Goal: Task Accomplishment & Management: Complete application form

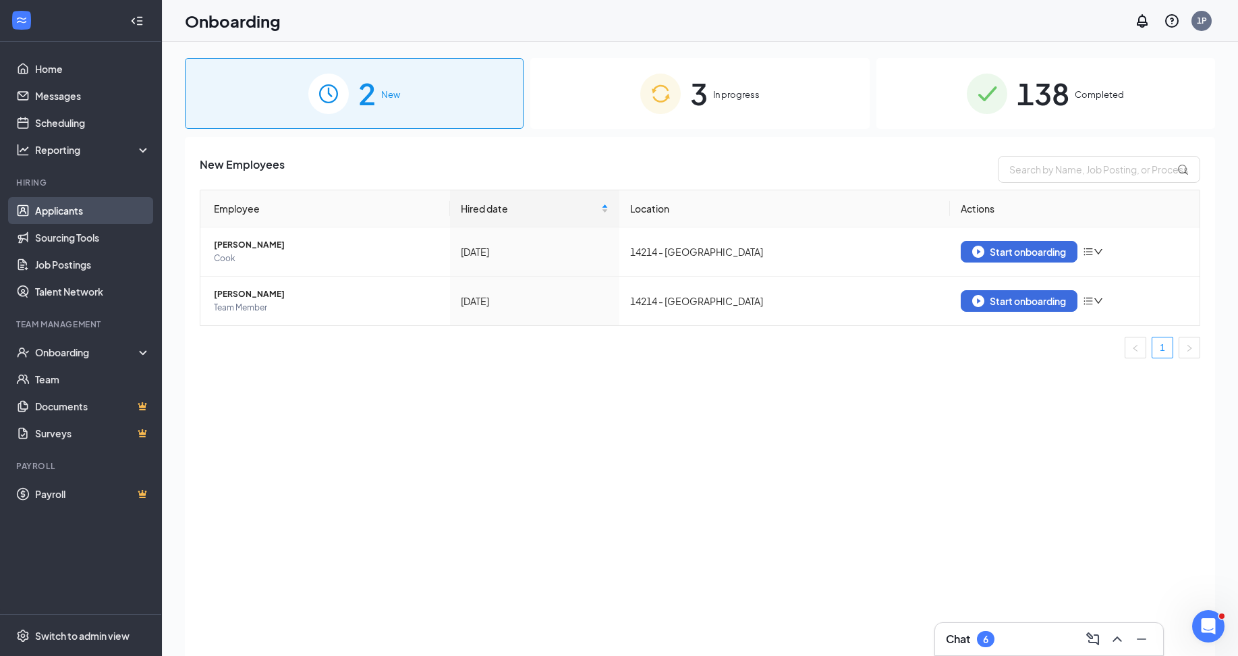
click at [47, 211] on link "Applicants" at bounding box center [92, 210] width 115 height 27
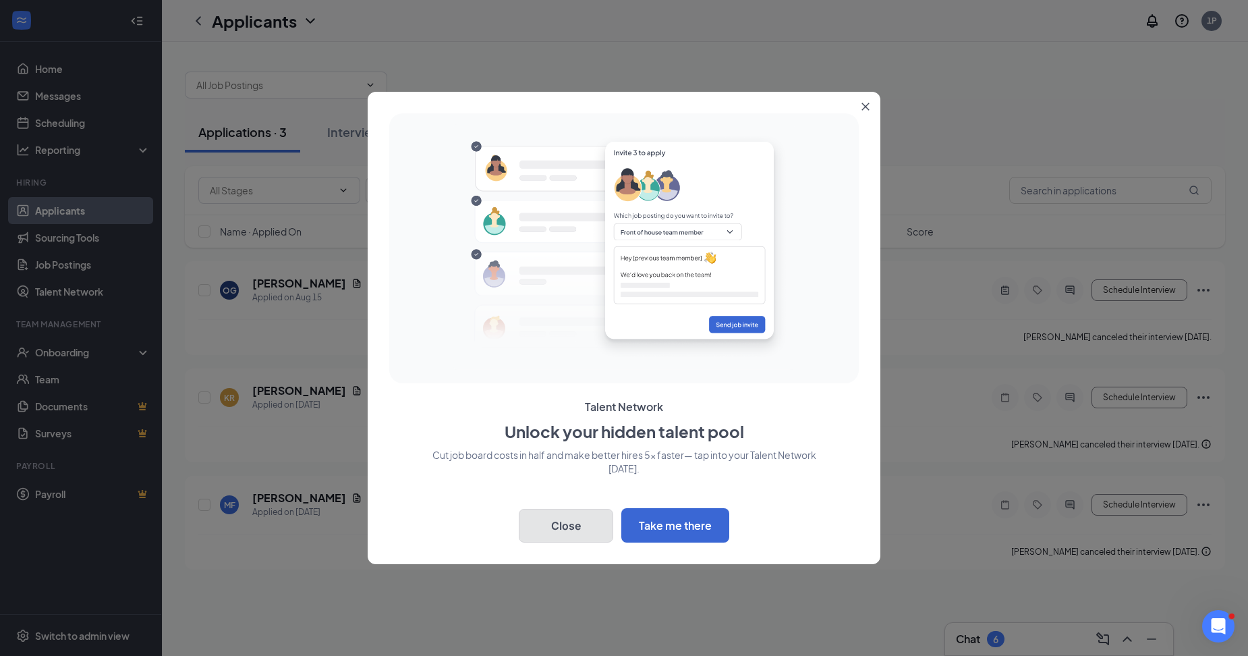
click at [583, 521] on button "Close" at bounding box center [566, 526] width 94 height 34
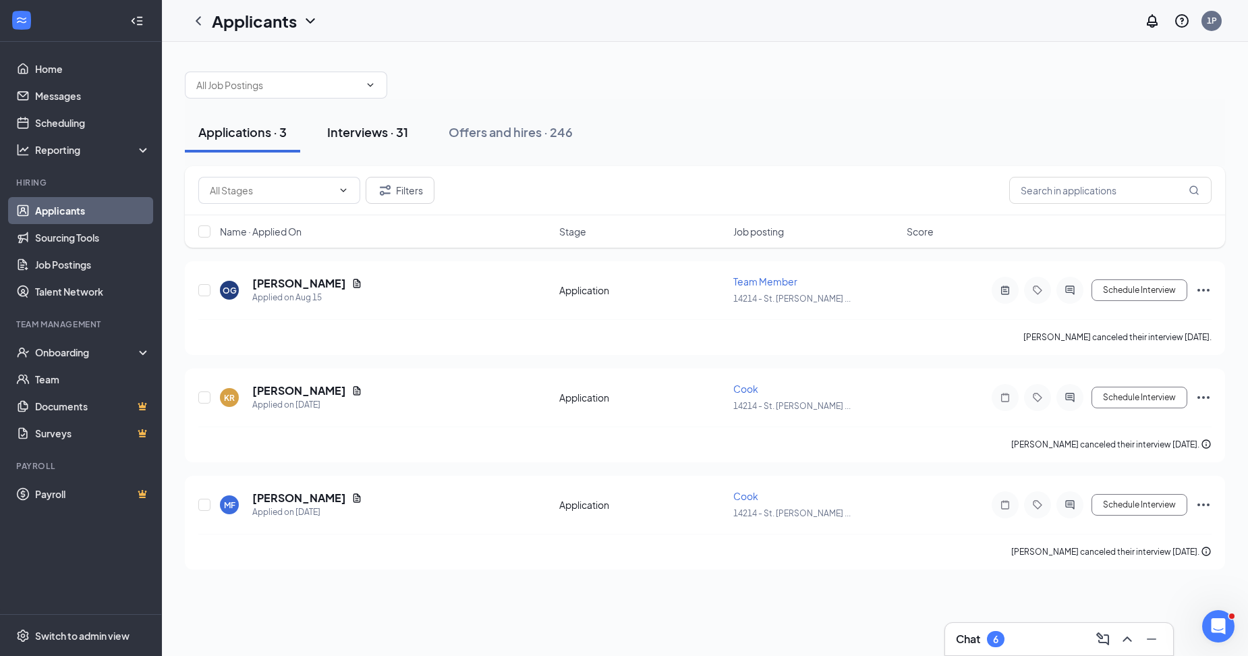
click at [361, 138] on div "Interviews · 31" at bounding box center [367, 131] width 81 height 17
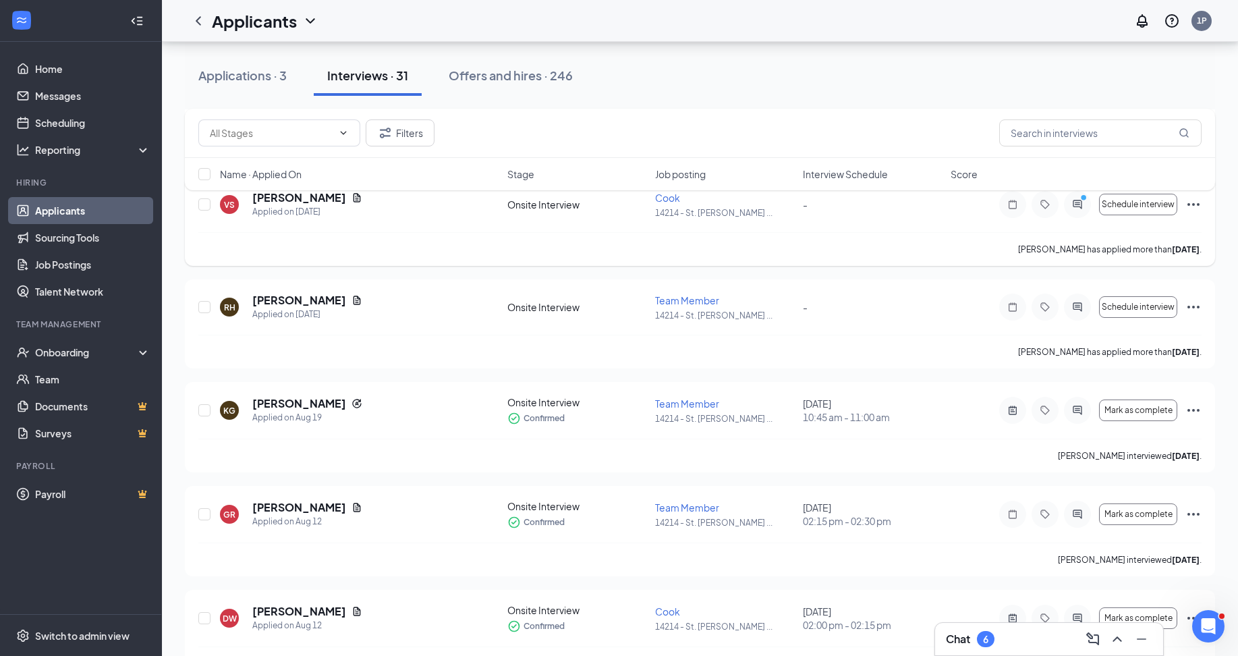
scroll to position [674, 0]
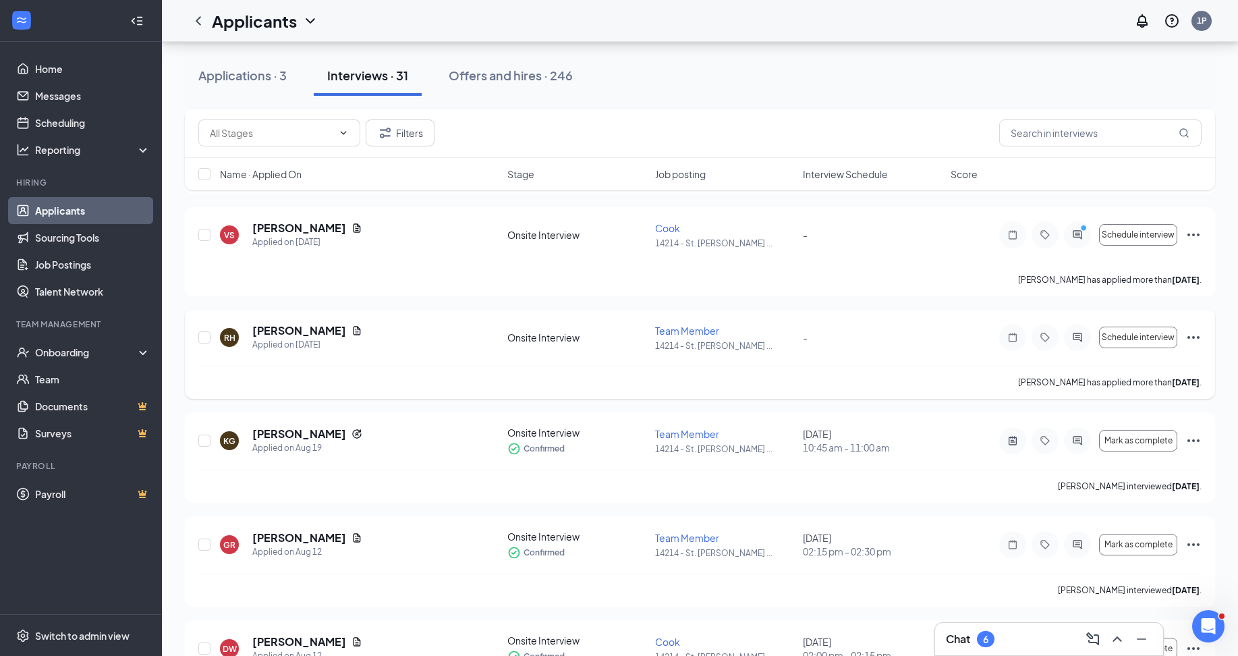
click at [1188, 340] on icon "Ellipses" at bounding box center [1193, 337] width 16 height 16
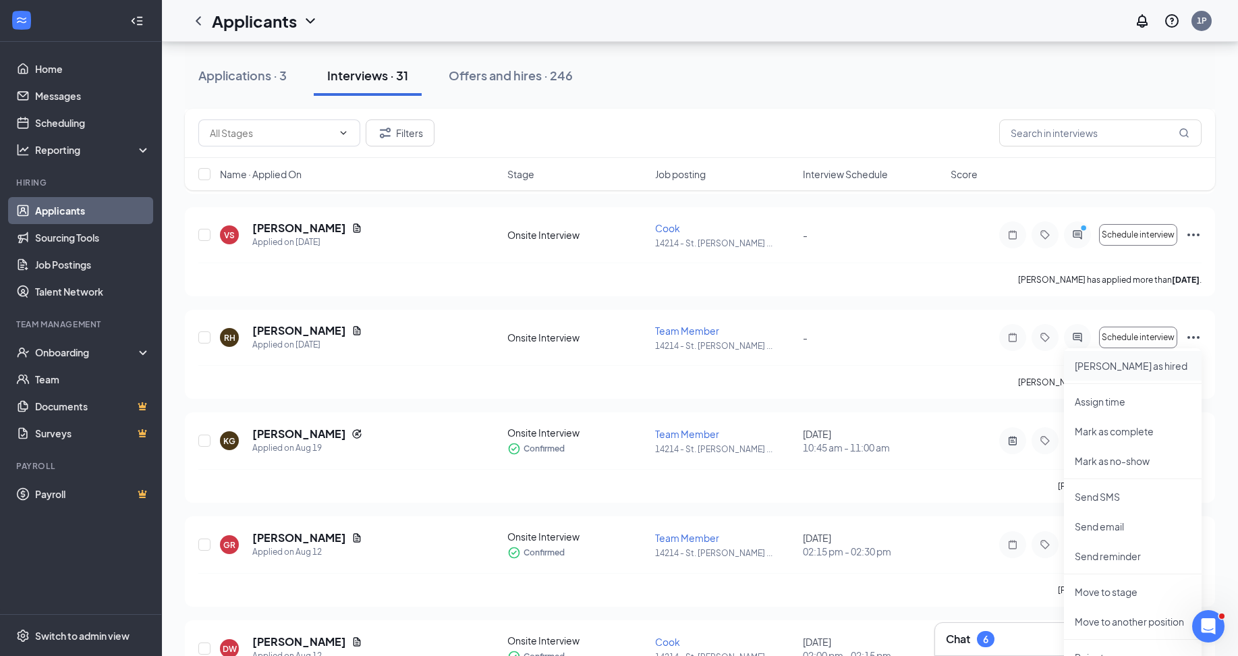
click at [1099, 369] on p "[PERSON_NAME] as hired" at bounding box center [1132, 365] width 116 height 13
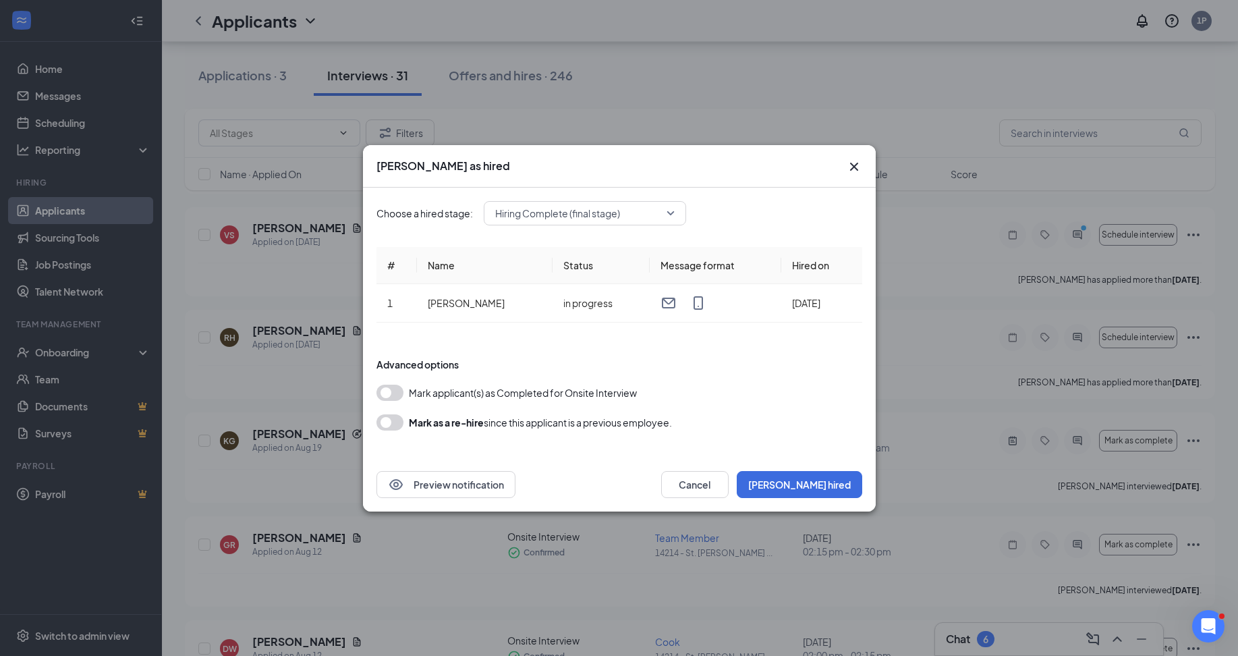
click at [389, 385] on button "button" at bounding box center [389, 392] width 27 height 16
click at [844, 486] on button "[PERSON_NAME] hired" at bounding box center [799, 484] width 125 height 27
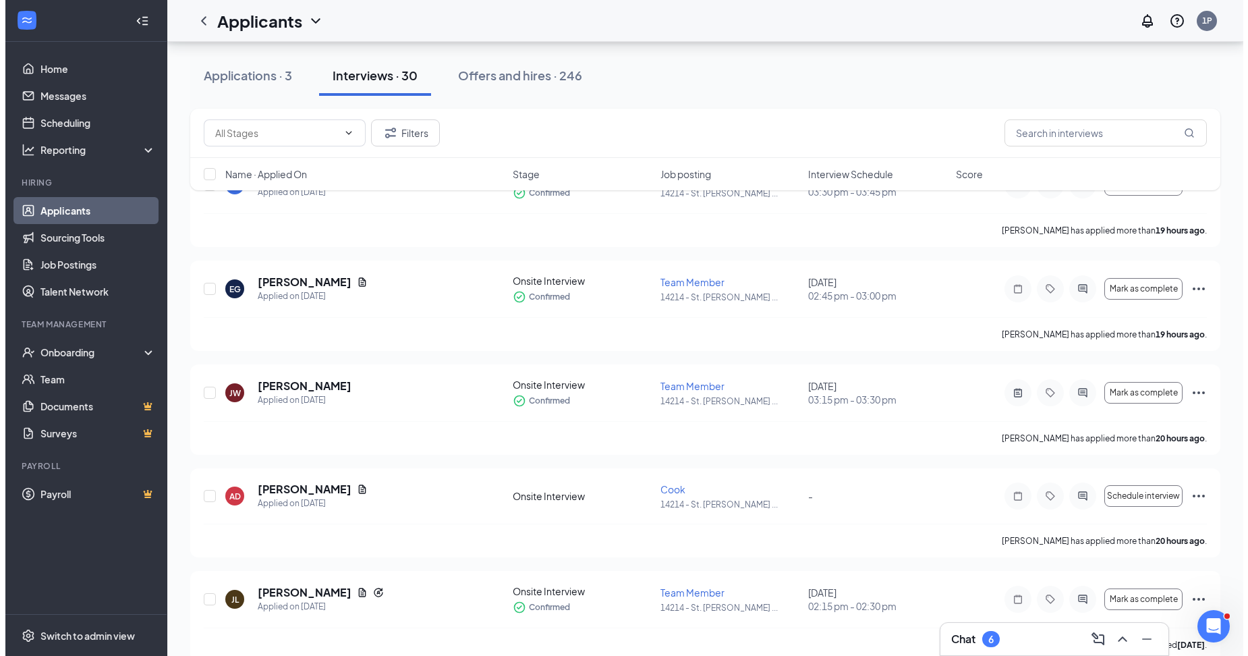
scroll to position [0, 0]
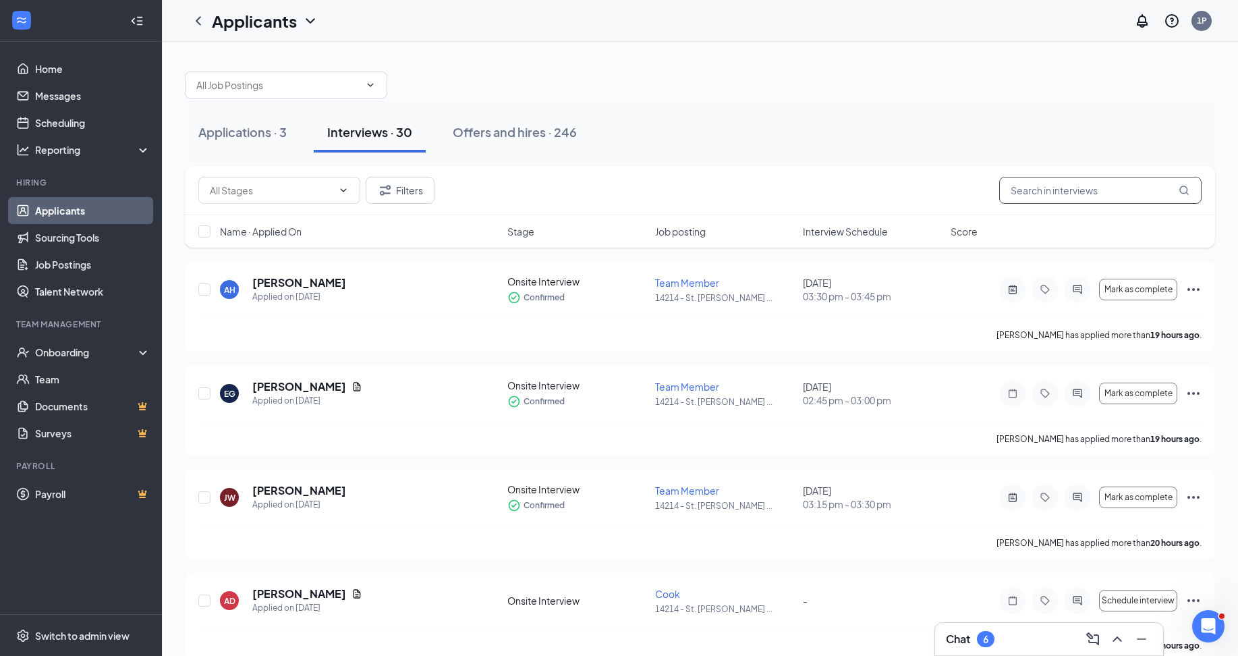
click at [1085, 191] on input "text" at bounding box center [1100, 190] width 202 height 27
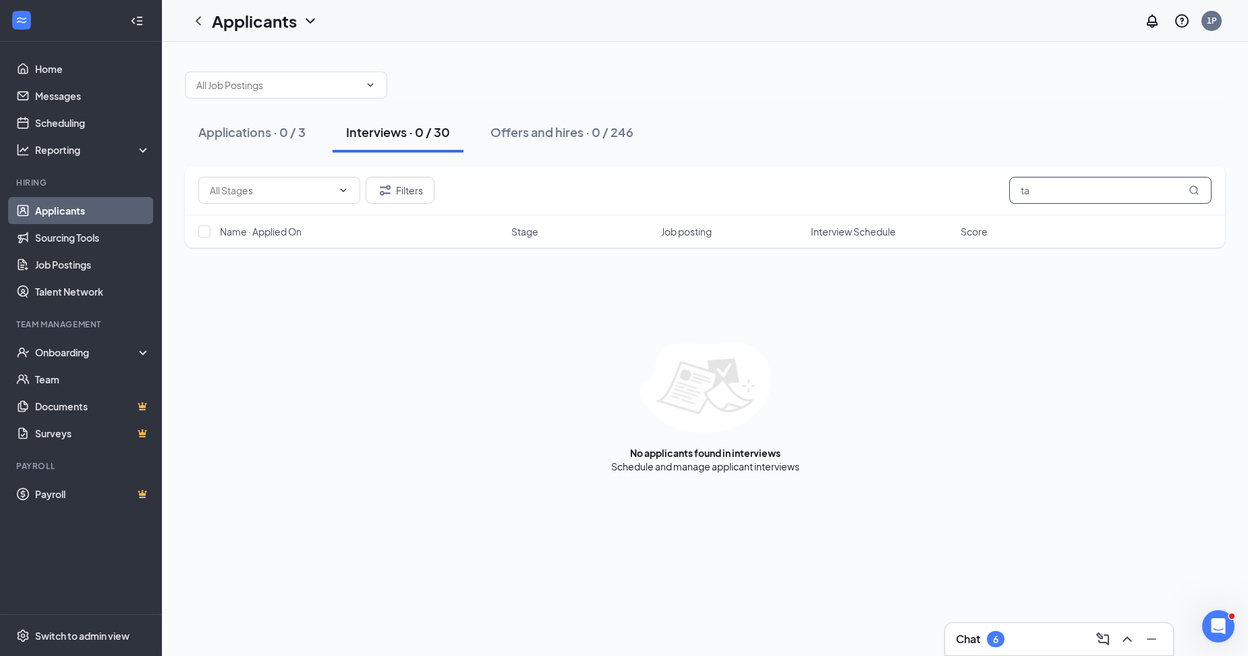
type input "t"
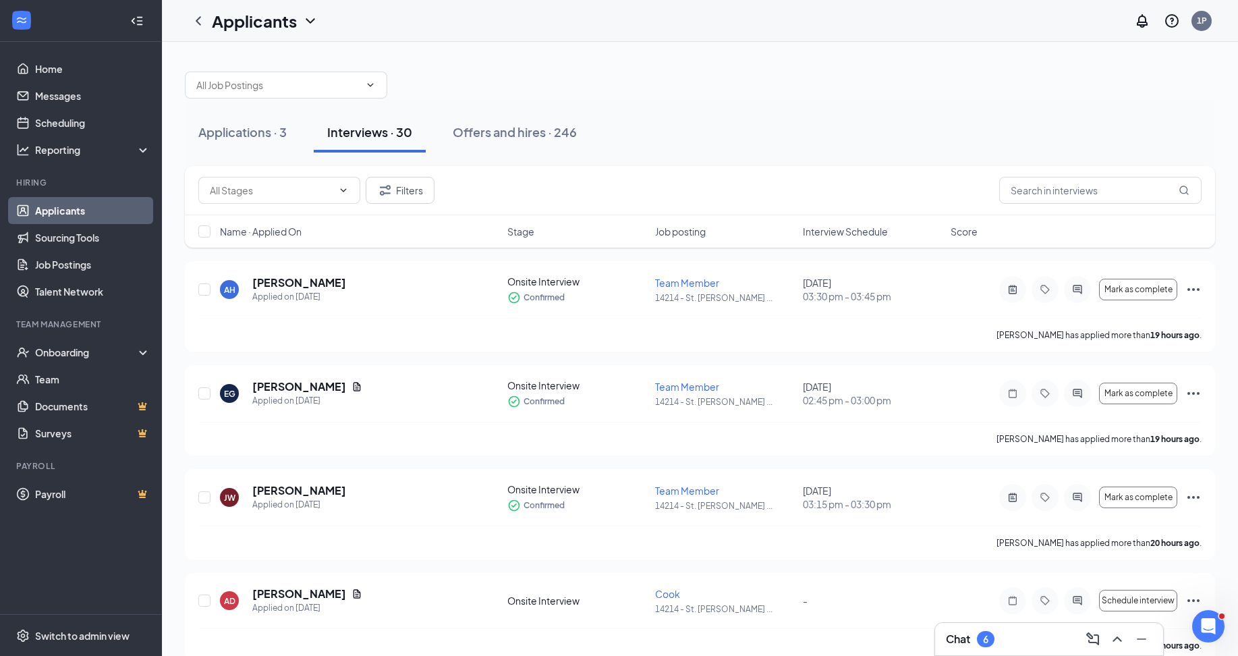
click at [312, 11] on div "Applicants" at bounding box center [265, 20] width 107 height 23
click at [264, 88] on link "Archived applicants" at bounding box center [293, 88] width 146 height 13
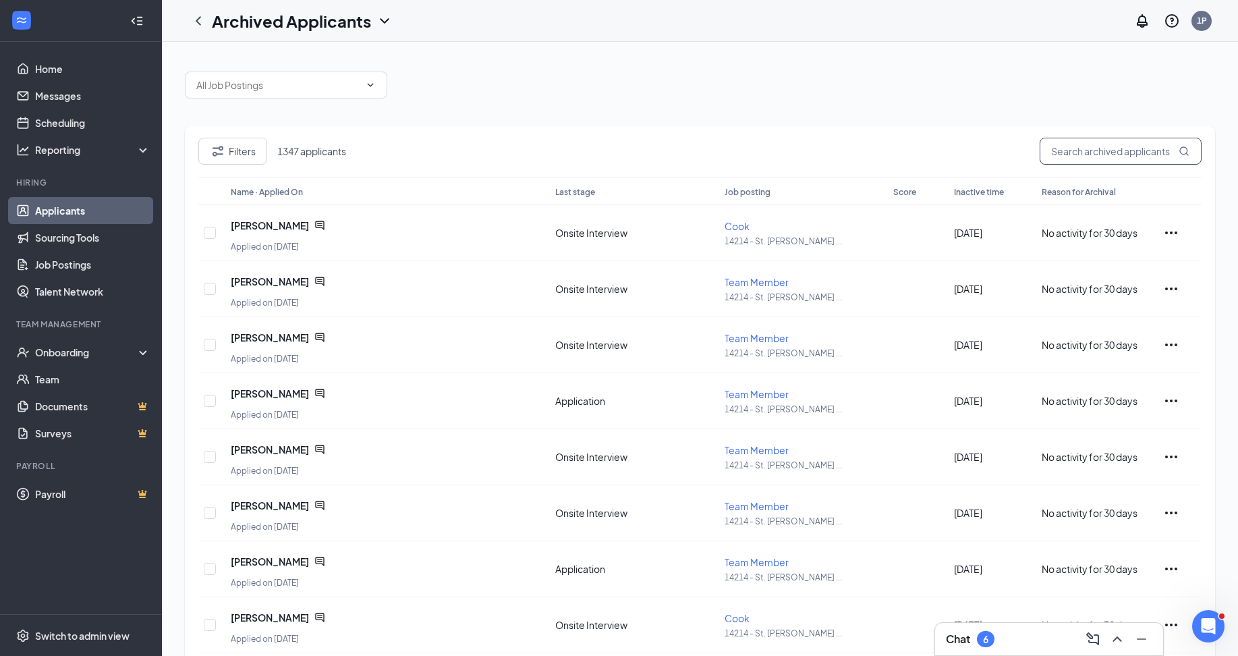
click at [1093, 148] on input "text" at bounding box center [1120, 151] width 162 height 27
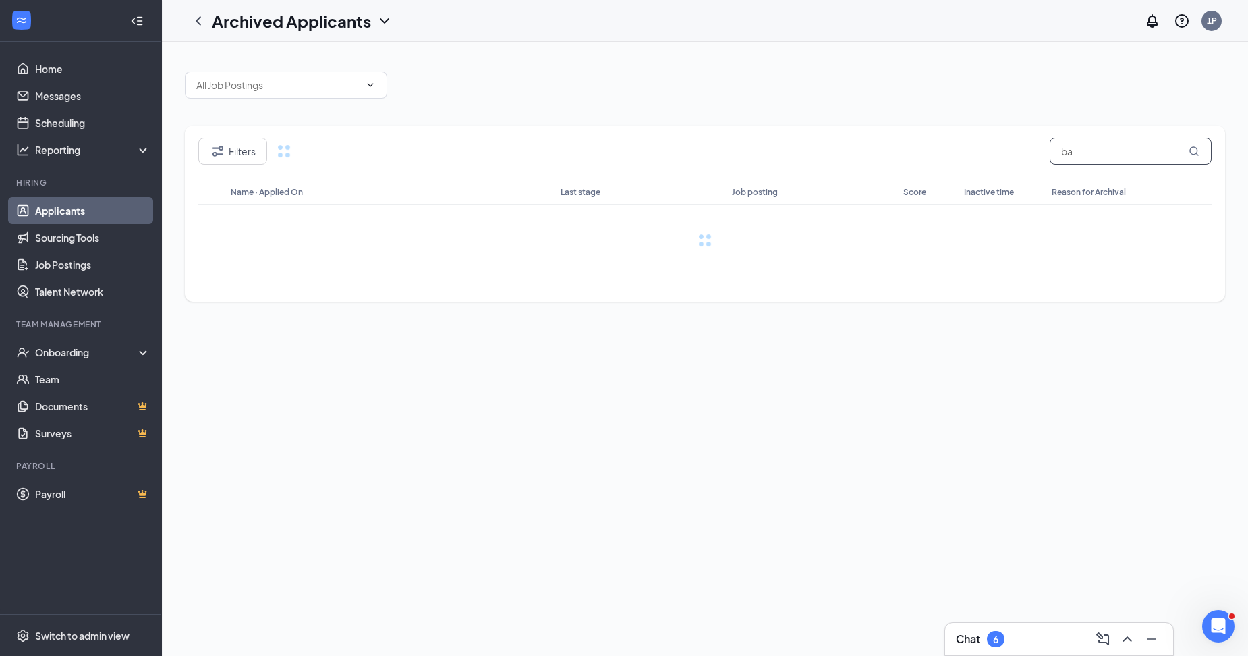
type input "b"
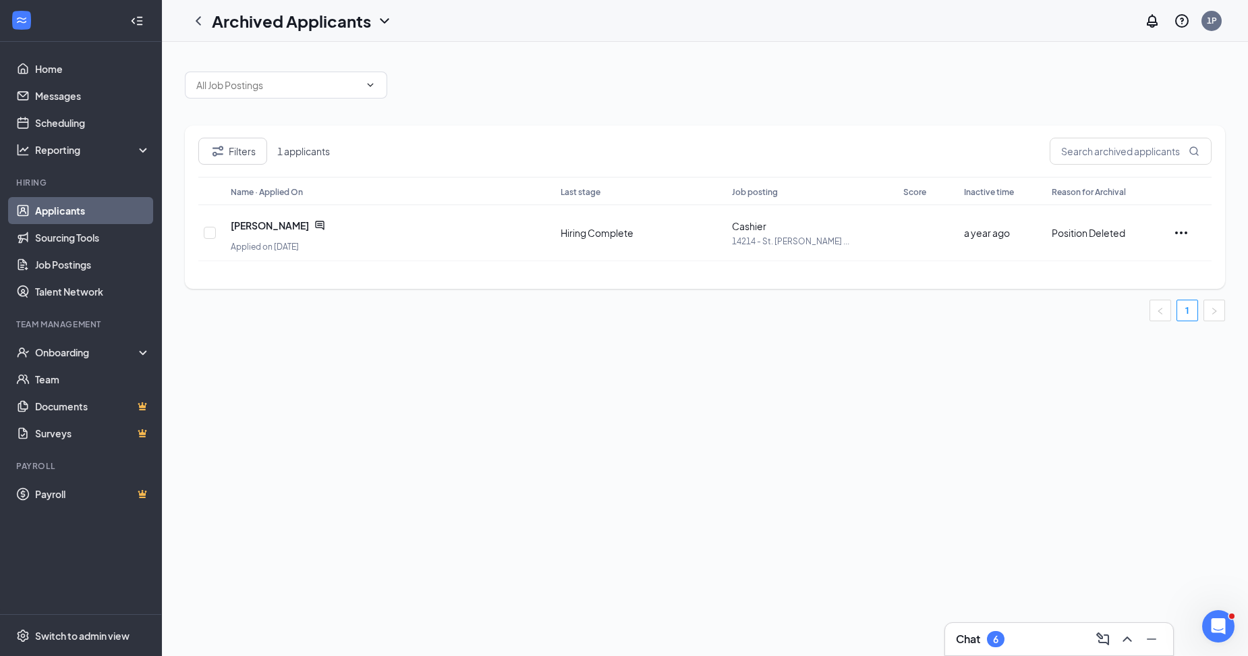
click at [386, 16] on icon "ChevronDown" at bounding box center [384, 21] width 16 height 16
click at [314, 64] on link "Applicants" at bounding box center [293, 58] width 146 height 13
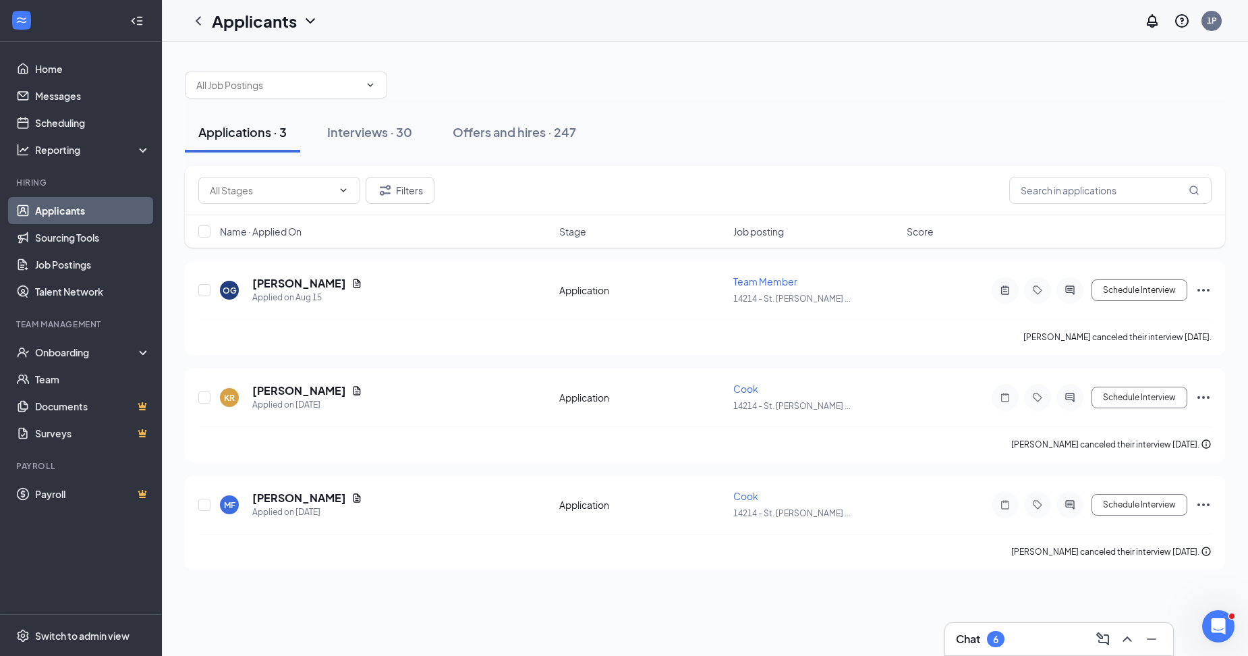
click at [307, 19] on icon "ChevronDown" at bounding box center [310, 21] width 16 height 16
click at [76, 234] on link "Sourcing Tools" at bounding box center [92, 237] width 115 height 27
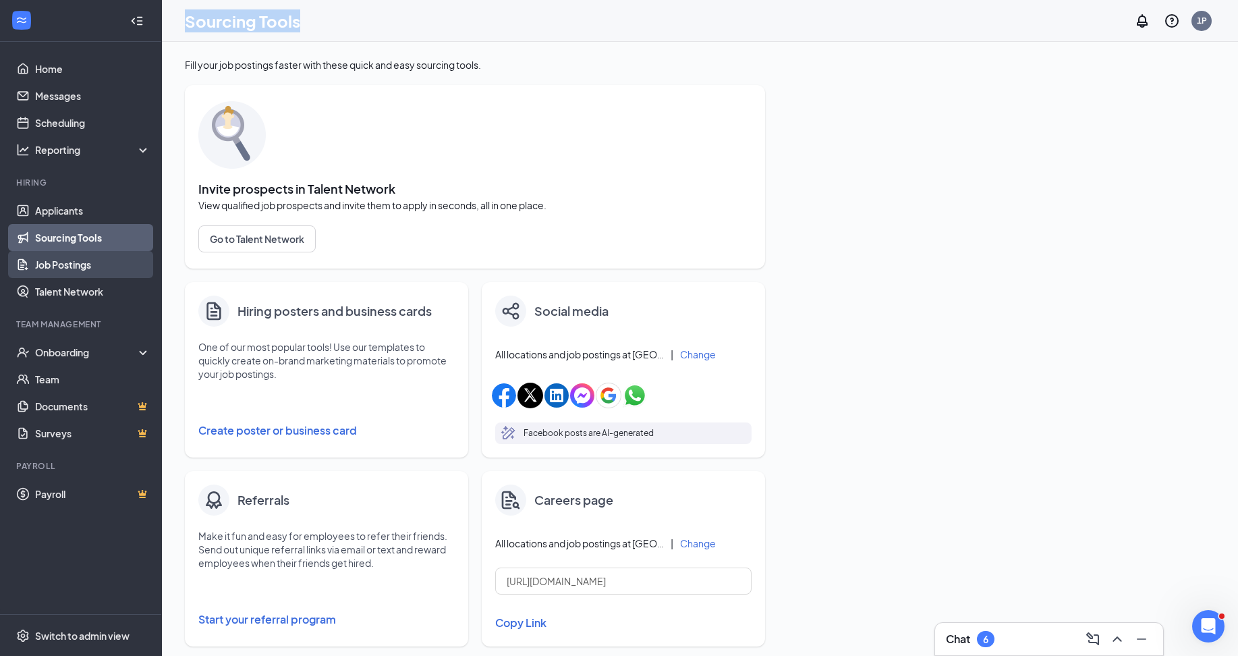
click at [81, 268] on link "Job Postings" at bounding box center [92, 264] width 115 height 27
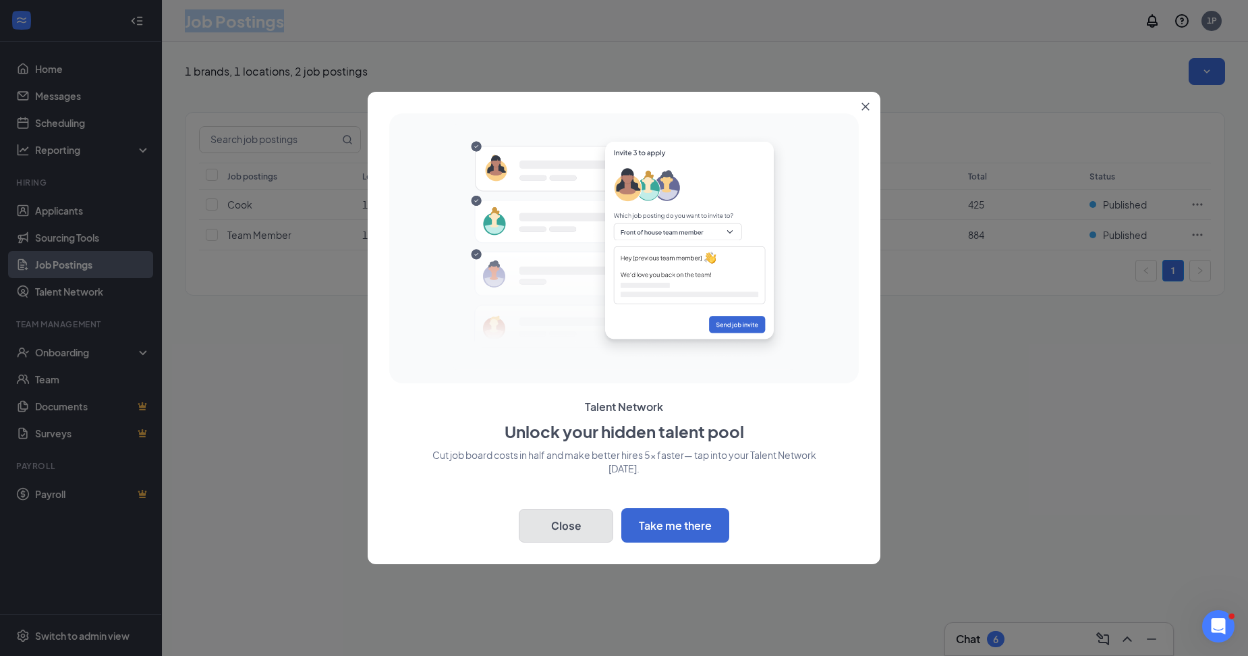
click at [538, 525] on button "Close" at bounding box center [566, 526] width 94 height 34
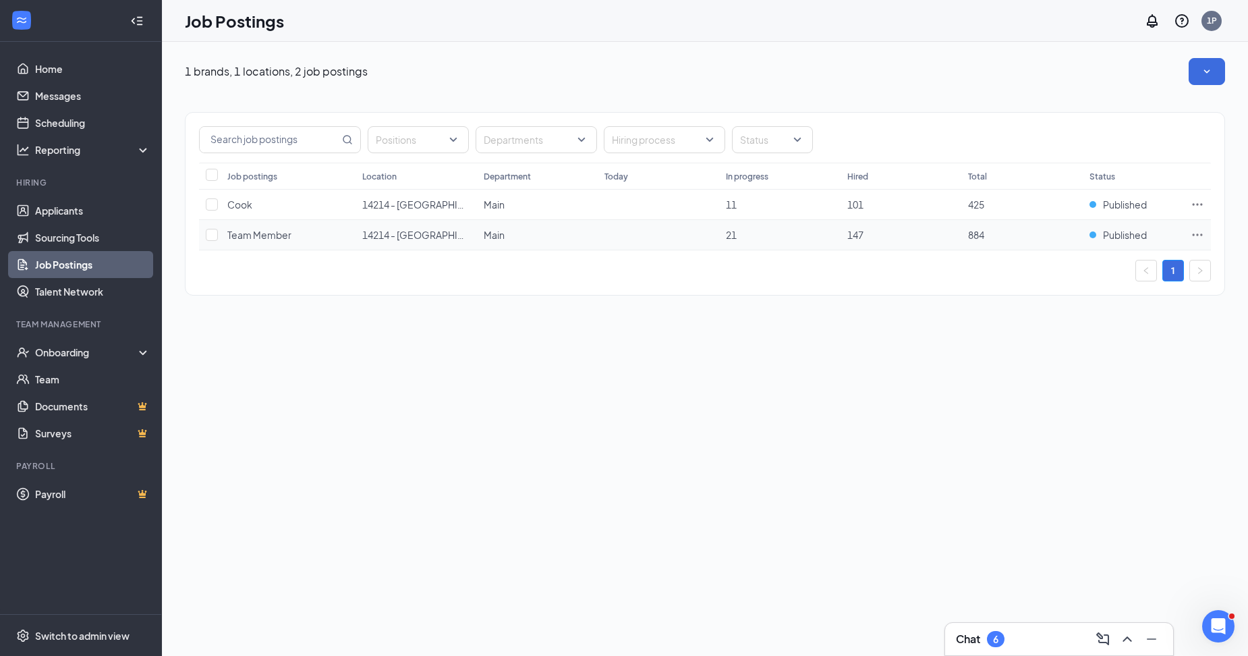
click at [1196, 237] on icon "Ellipses" at bounding box center [1196, 234] width 13 height 13
click at [1036, 349] on span "View applicants" at bounding box center [1046, 350] width 69 height 12
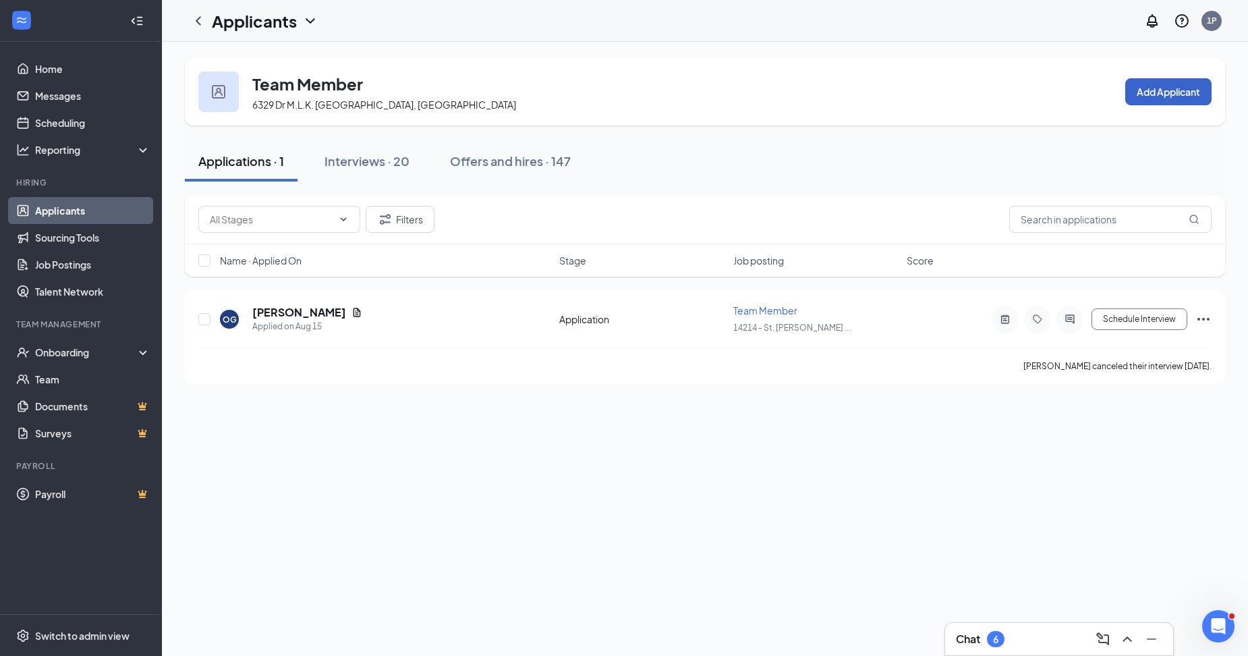
click at [1151, 96] on button "Add Applicant" at bounding box center [1168, 91] width 86 height 27
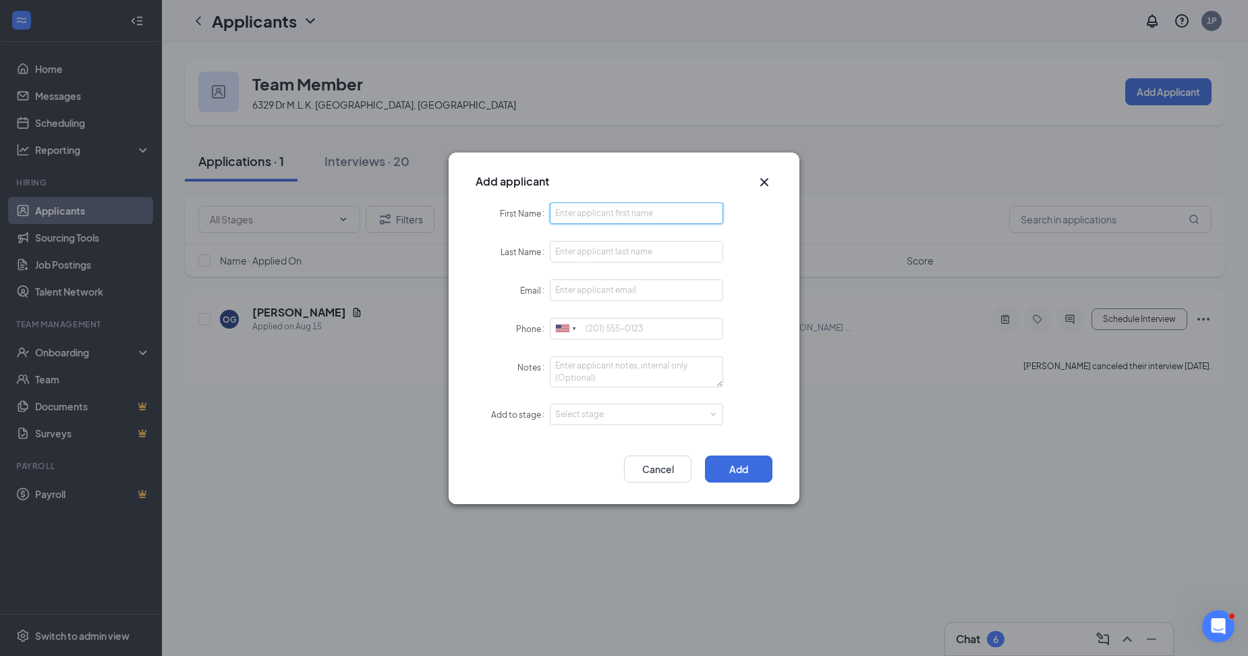
click at [582, 214] on input "First Name" at bounding box center [636, 213] width 173 height 22
type input "[PERSON_NAME]"
click at [580, 246] on input "Last Name" at bounding box center [636, 252] width 173 height 22
type input "[PERSON_NAME]"
click at [600, 287] on input "Email" at bounding box center [636, 290] width 173 height 22
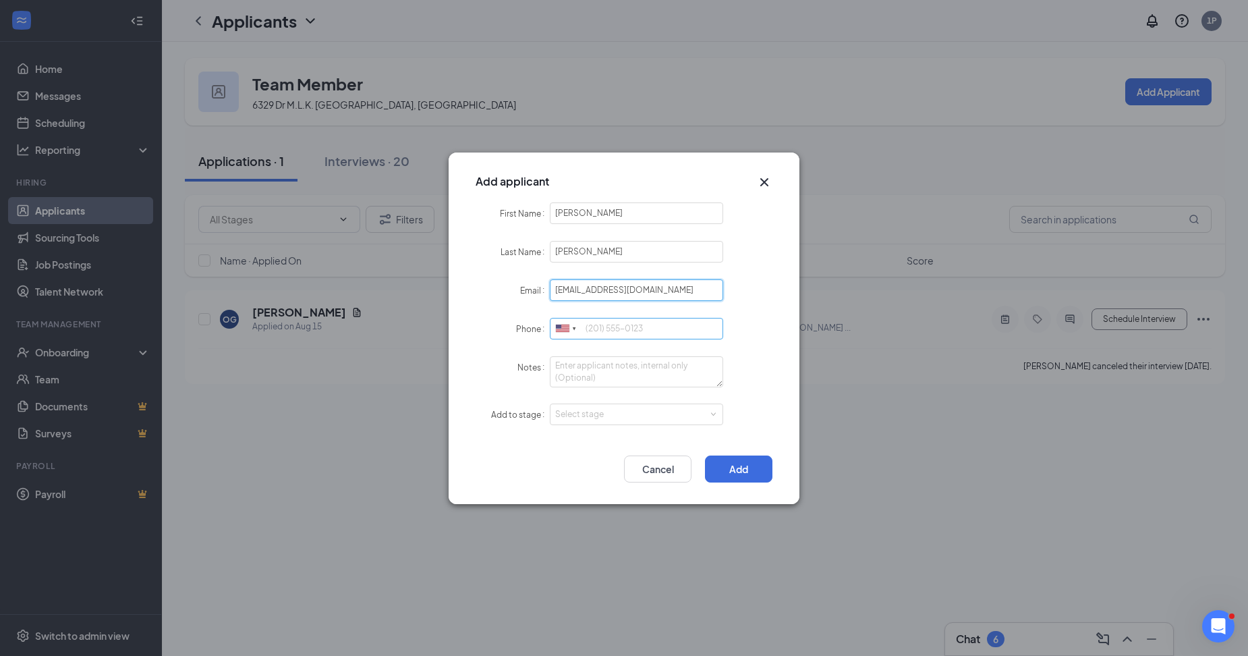
type input "[EMAIL_ADDRESS][DOMAIN_NAME]"
click at [635, 324] on input "Phone" at bounding box center [636, 329] width 173 height 22
click at [622, 415] on div "Select stage" at bounding box center [633, 413] width 156 height 13
type input "7279535392"
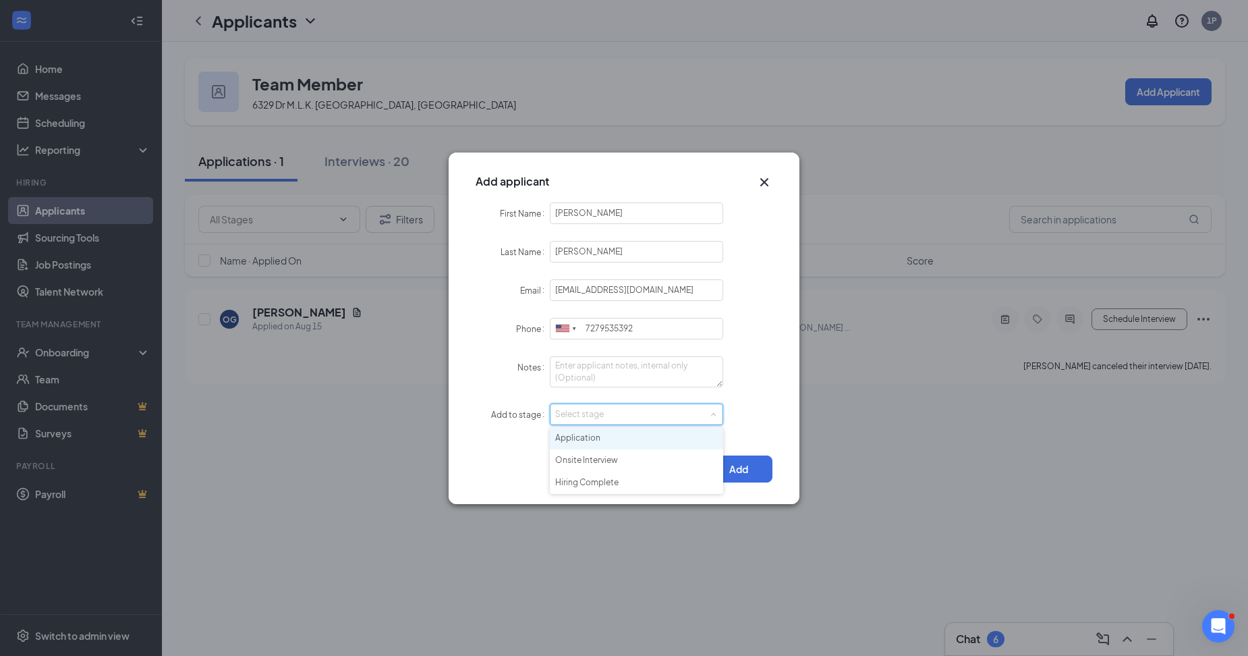
click at [619, 441] on li "Application" at bounding box center [636, 438] width 173 height 22
click at [735, 467] on button "Add" at bounding box center [738, 468] width 67 height 27
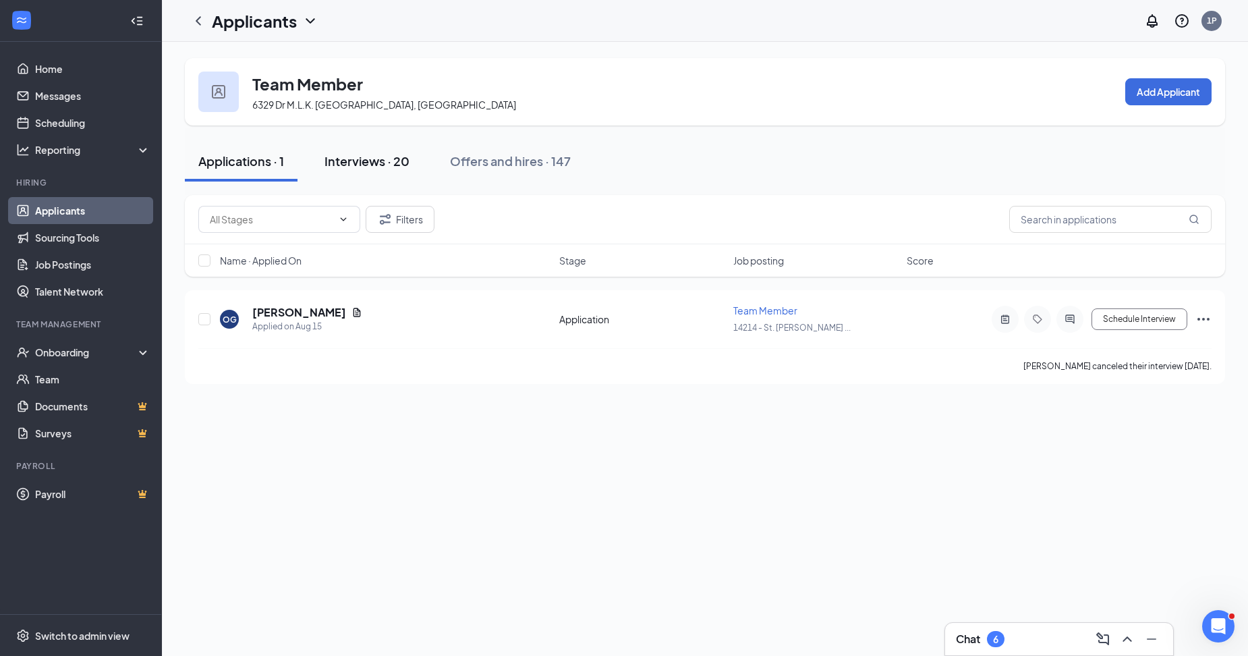
click at [395, 161] on div "Interviews · 20" at bounding box center [366, 160] width 85 height 17
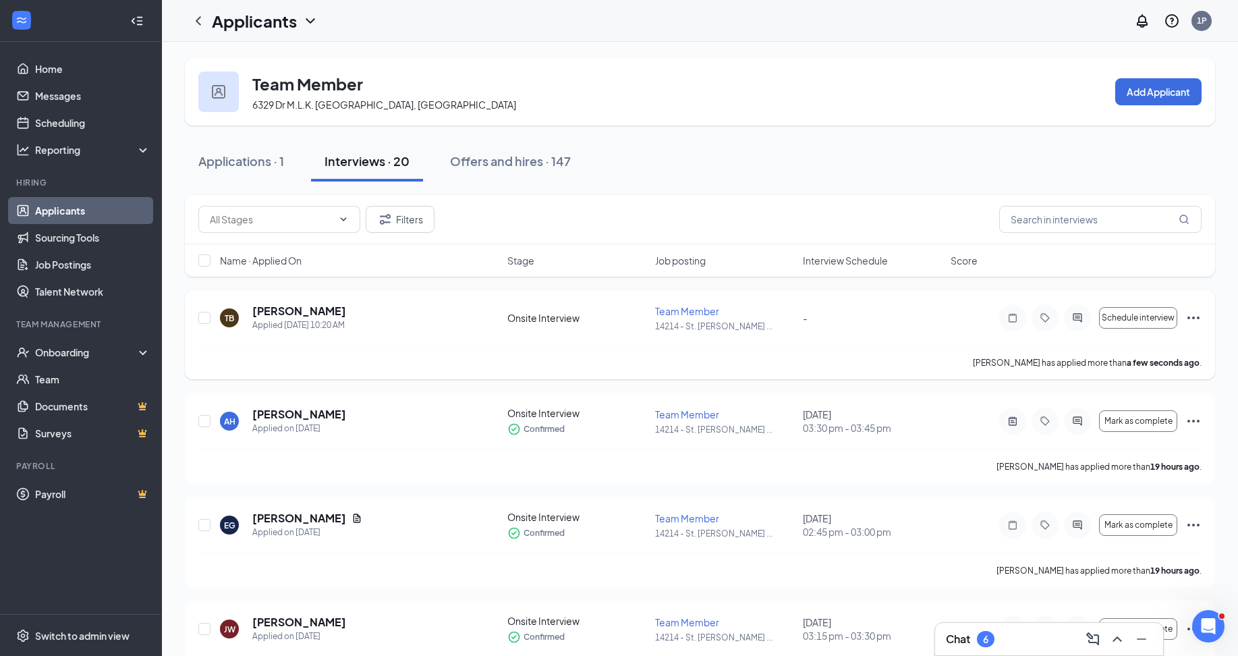
click at [1191, 318] on icon "Ellipses" at bounding box center [1193, 318] width 16 height 16
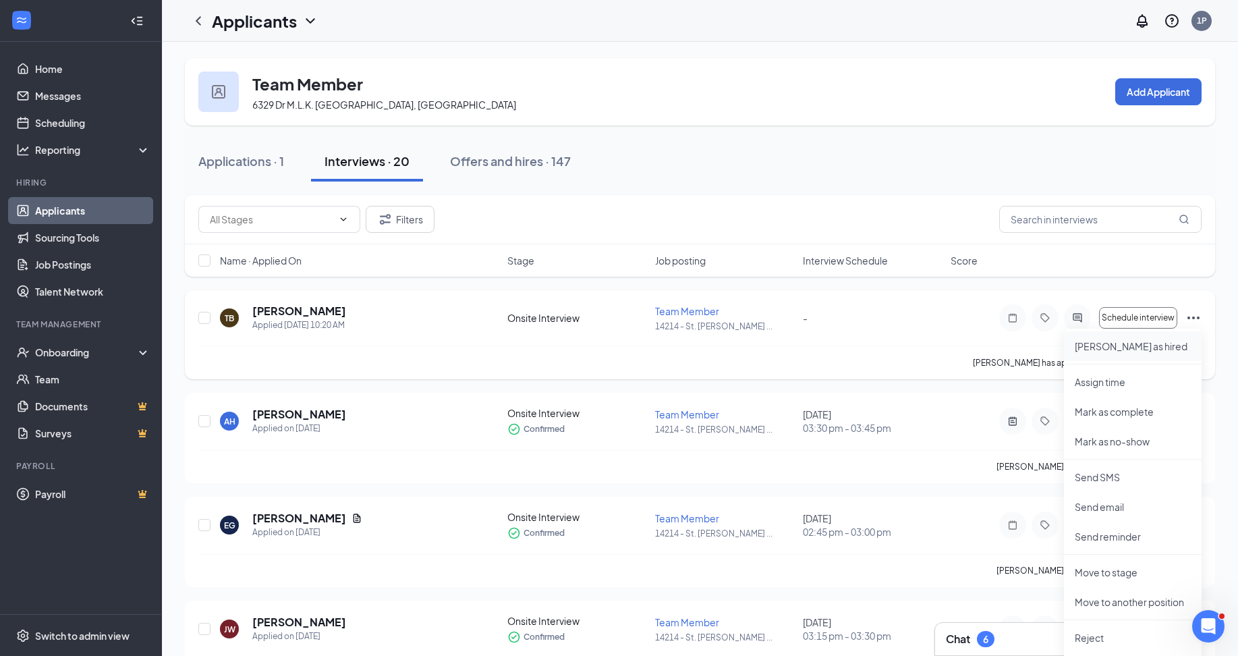
click at [1122, 353] on li "[PERSON_NAME] as hired" at bounding box center [1133, 346] width 138 height 30
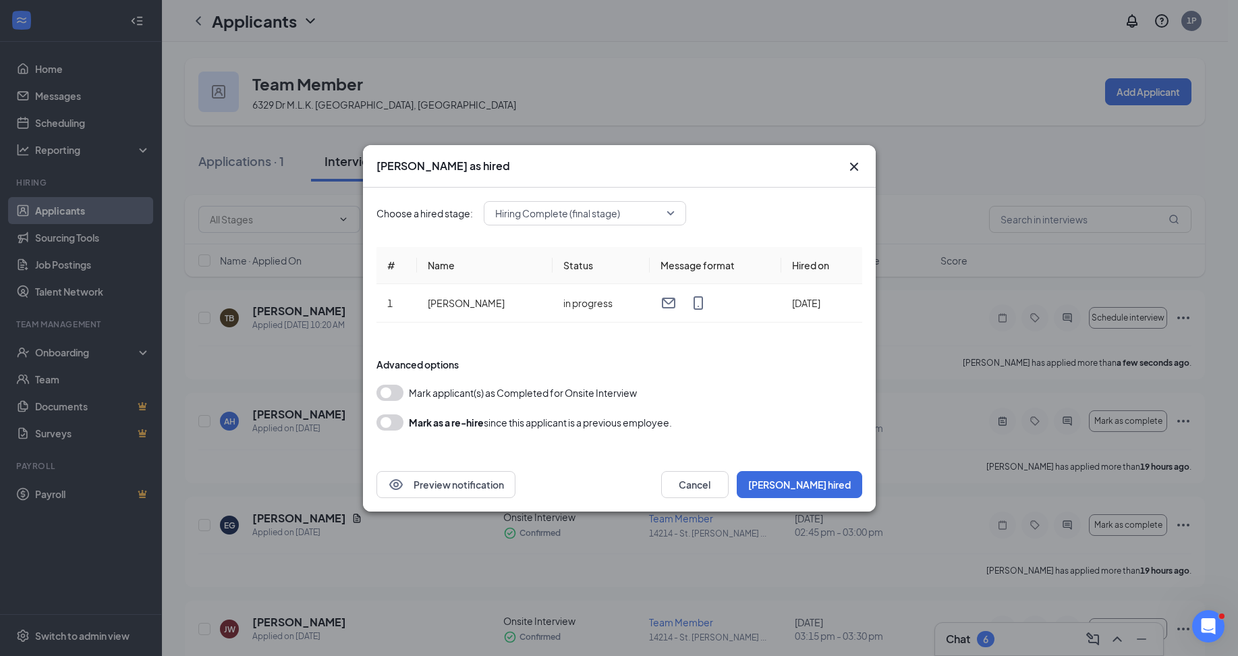
click at [380, 391] on button "button" at bounding box center [389, 392] width 27 height 16
click at [823, 486] on button "[PERSON_NAME] hired" at bounding box center [799, 484] width 125 height 27
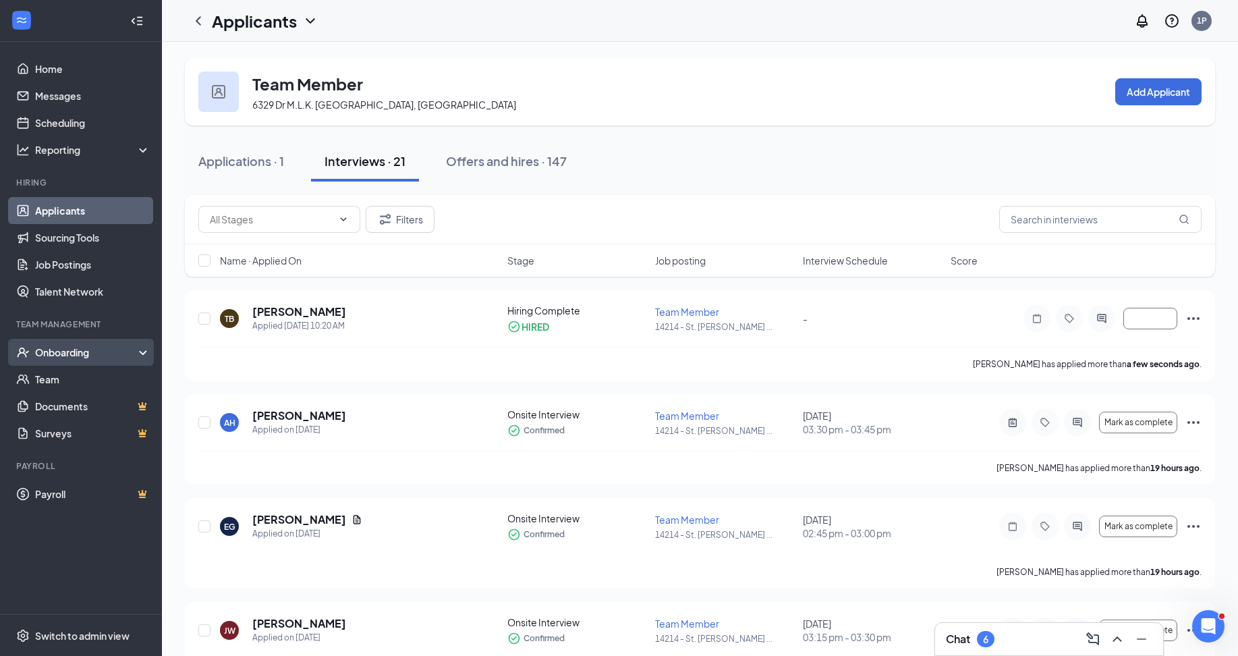
click at [65, 355] on div "Onboarding" at bounding box center [87, 351] width 104 height 13
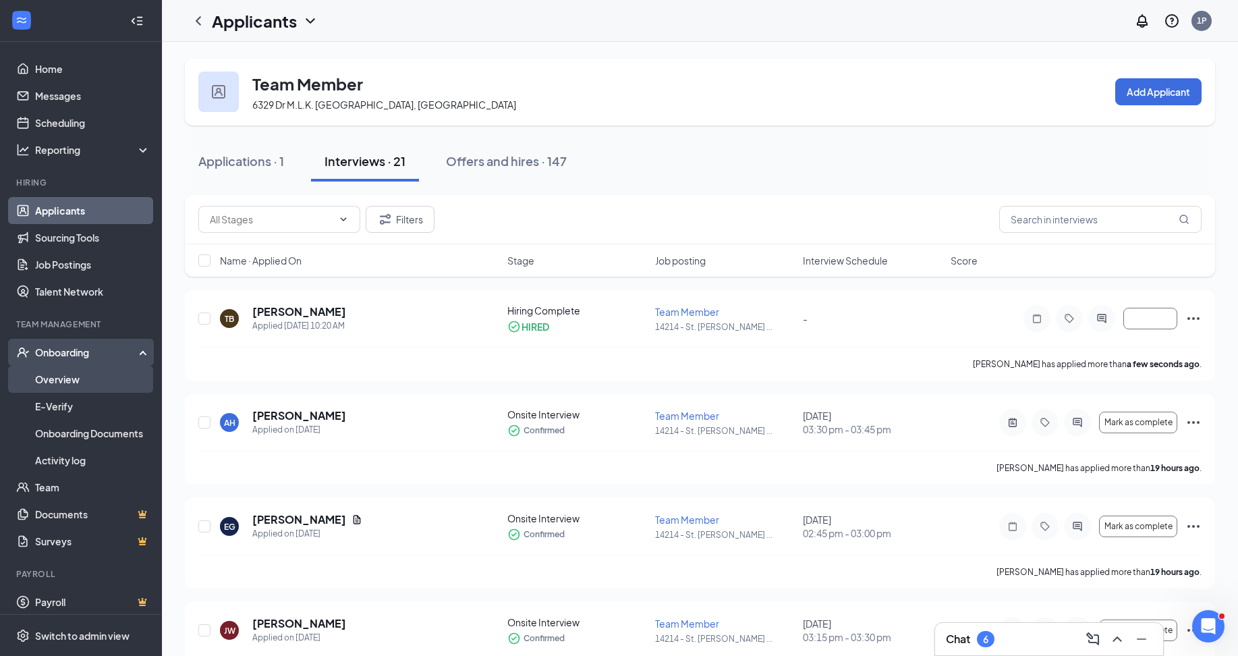
click at [57, 375] on link "Overview" at bounding box center [92, 379] width 115 height 27
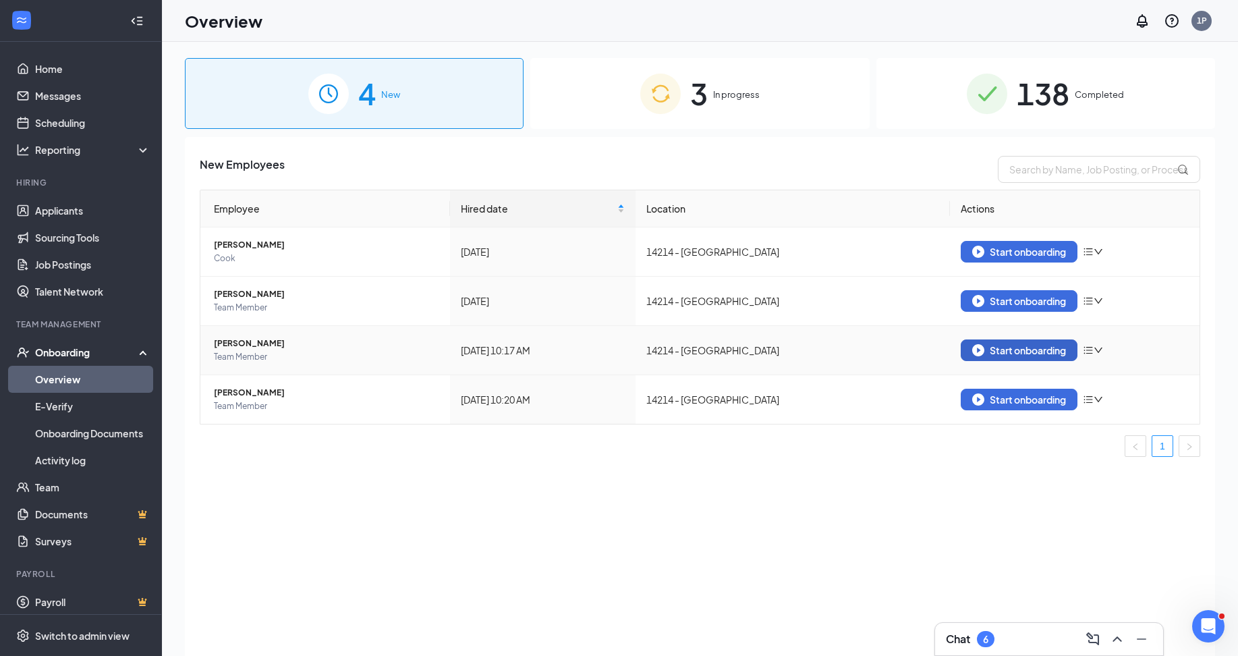
click at [979, 357] on button "Start onboarding" at bounding box center [1018, 350] width 117 height 22
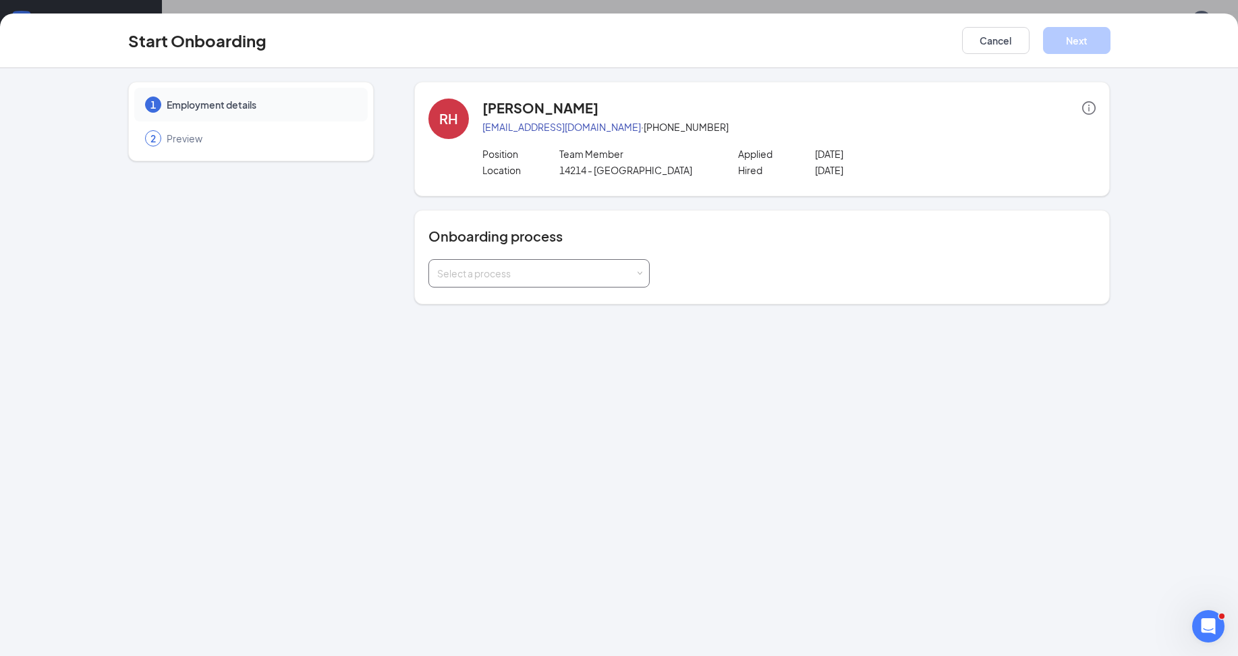
click at [505, 273] on div "Select a process" at bounding box center [536, 272] width 198 height 13
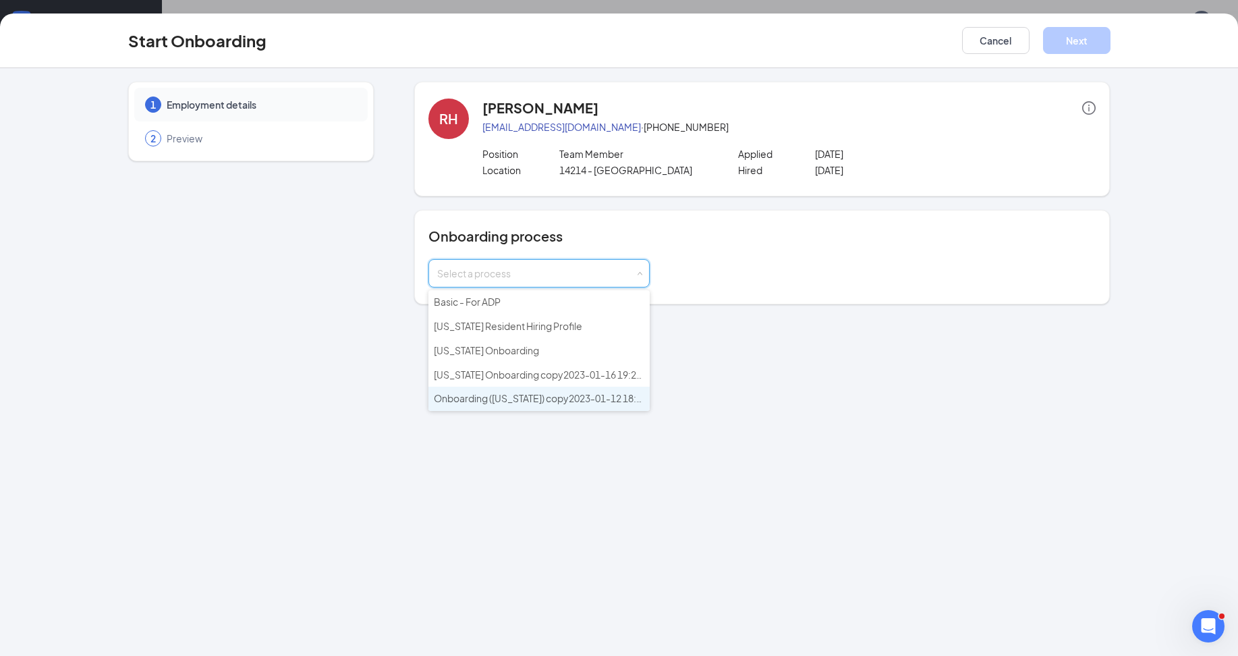
click at [504, 397] on span "Onboarding ([US_STATE]) copy2023-01-12 18:55:51" at bounding box center [547, 398] width 227 height 12
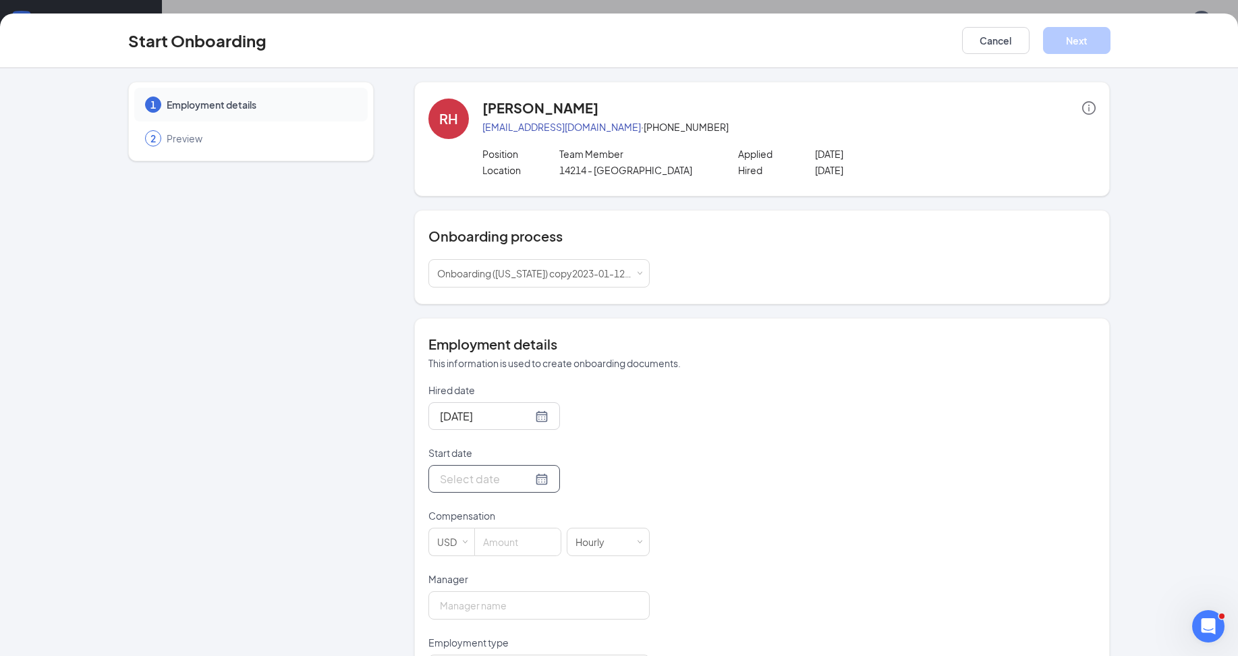
click at [527, 480] on div at bounding box center [494, 478] width 109 height 17
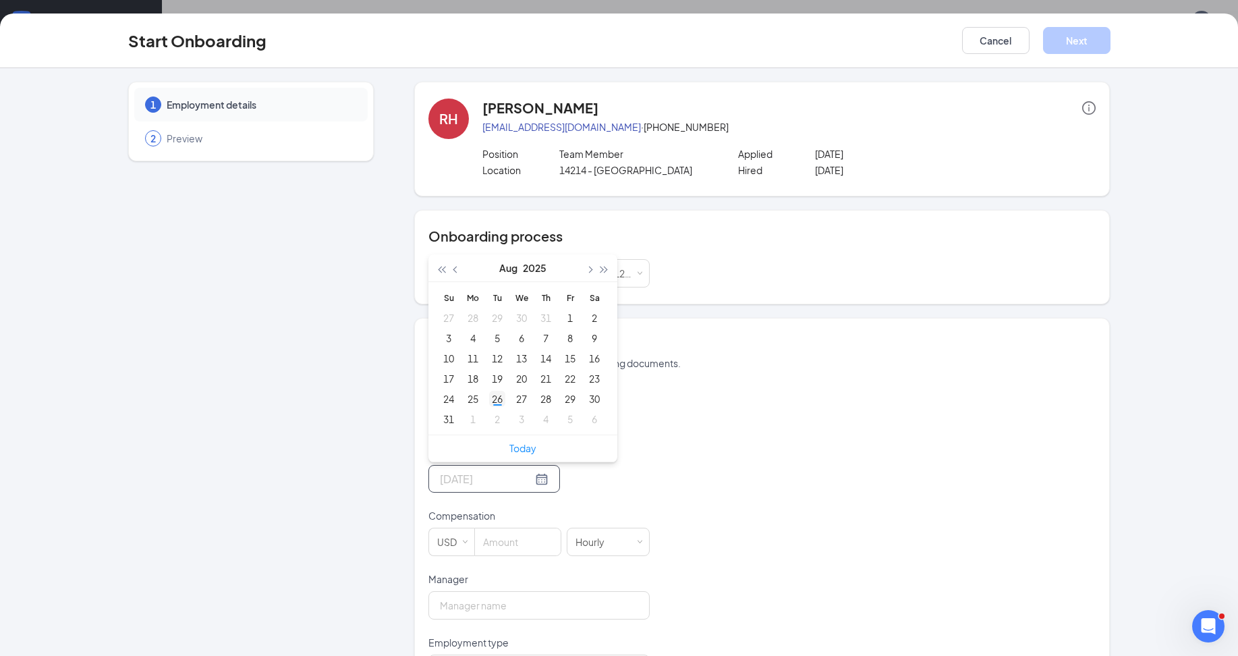
type input "[DATE]"
click at [492, 394] on div "26" at bounding box center [497, 399] width 16 height 16
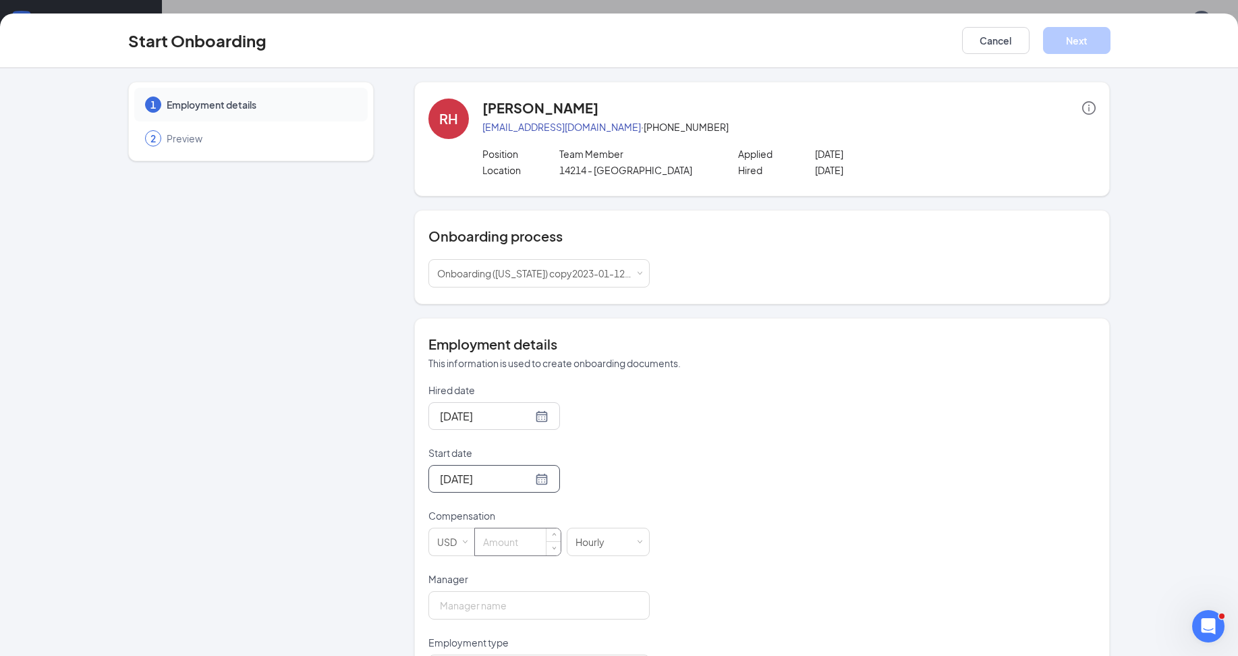
click at [516, 540] on input at bounding box center [518, 541] width 86 height 27
type input "14"
click at [502, 604] on input "Manager" at bounding box center [538, 605] width 221 height 28
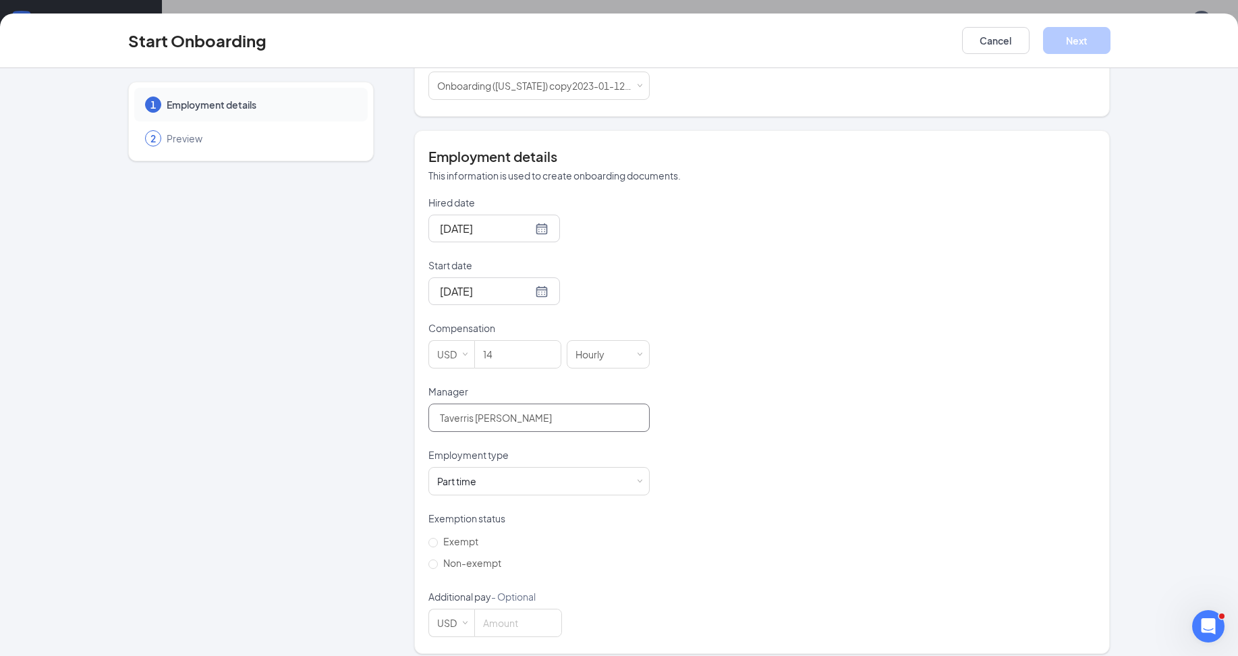
scroll to position [199, 0]
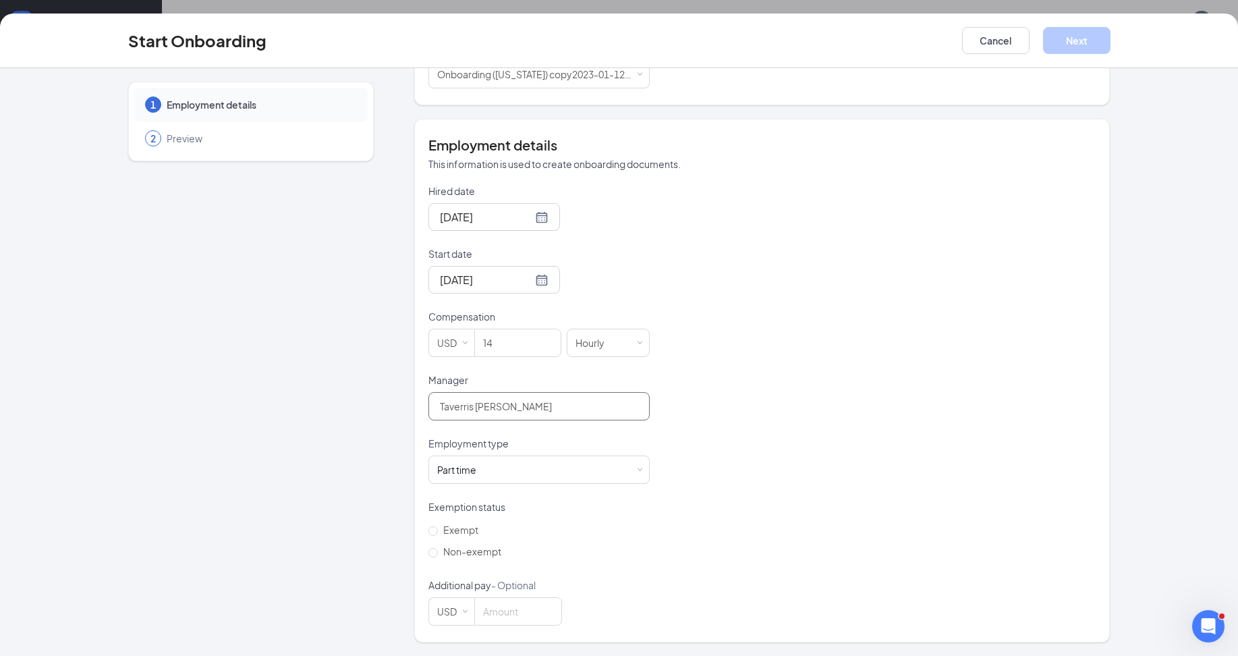
type input "Taverris [PERSON_NAME]"
click at [704, 451] on div "Hired date [DATE] Start date [DATE] [DATE] Su Mo Tu We Th Fr Sa 27 28 29 30 31 …" at bounding box center [761, 404] width 667 height 441
click at [438, 550] on span "Non-exempt" at bounding box center [472, 551] width 69 height 12
click at [436, 550] on input "Non-exempt" at bounding box center [432, 552] width 9 height 9
radio input "true"
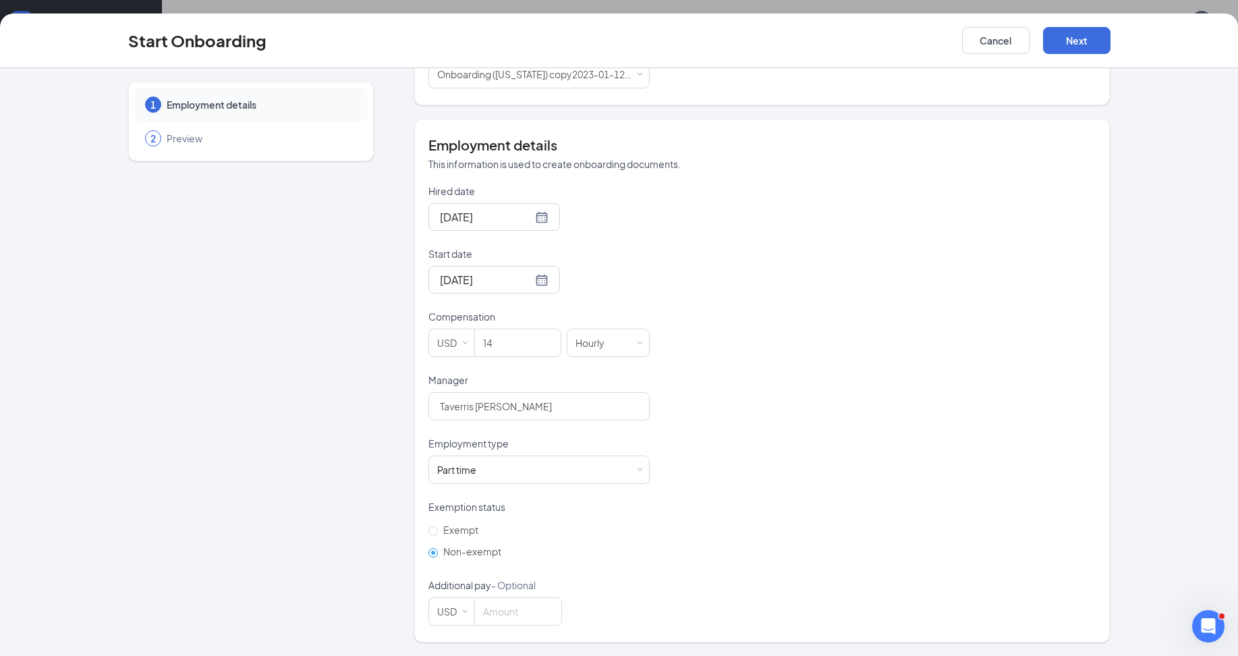
scroll to position [61, 0]
click at [1091, 50] on button "Next" at bounding box center [1076, 40] width 67 height 27
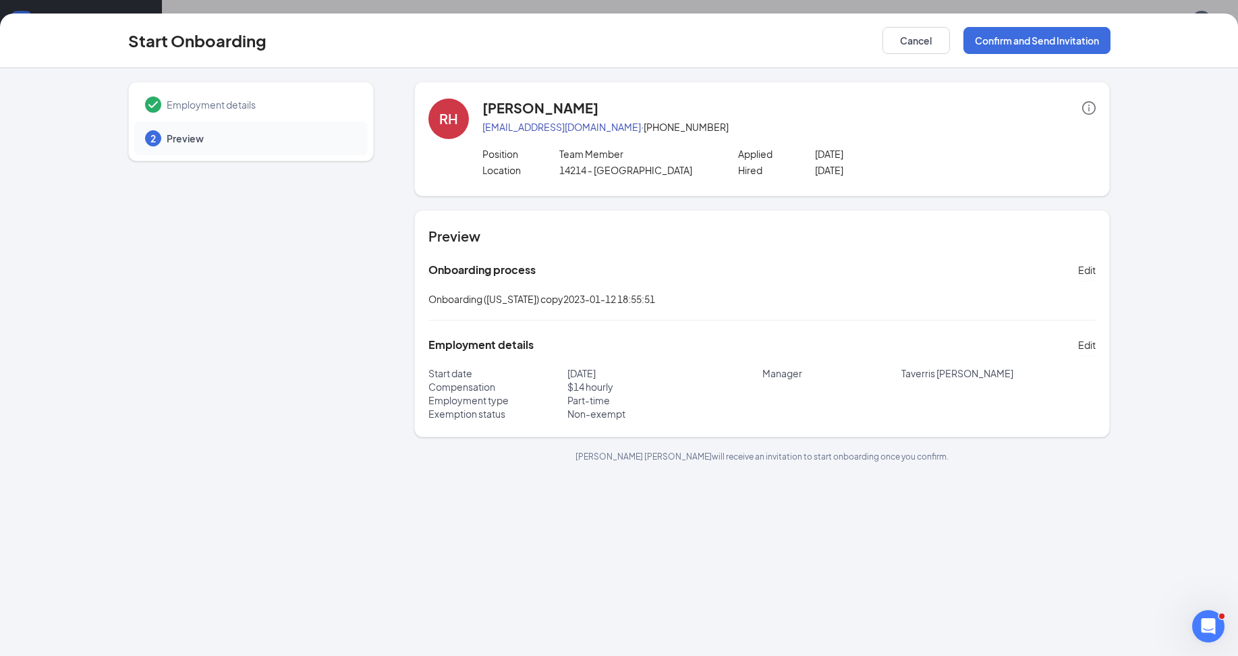
scroll to position [0, 0]
click at [999, 42] on button "Confirm and Send Invitation" at bounding box center [1036, 40] width 147 height 27
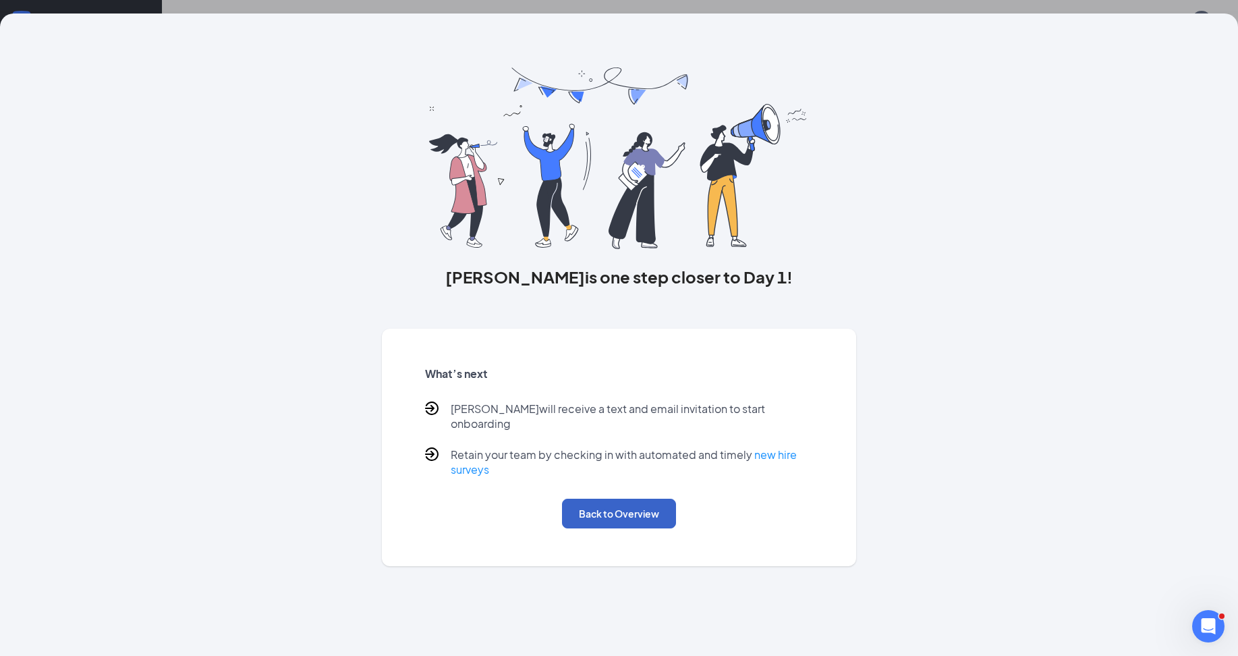
click at [604, 505] on button "Back to Overview" at bounding box center [619, 513] width 114 height 30
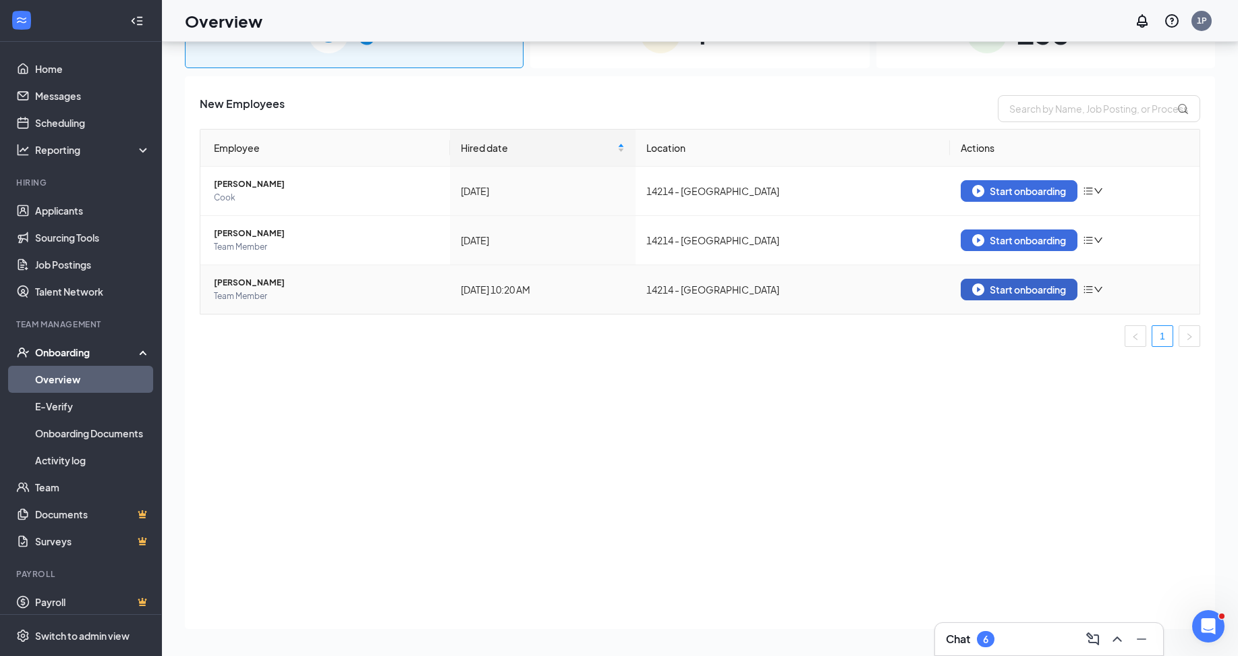
click at [1002, 289] on div "Start onboarding" at bounding box center [1019, 289] width 94 height 12
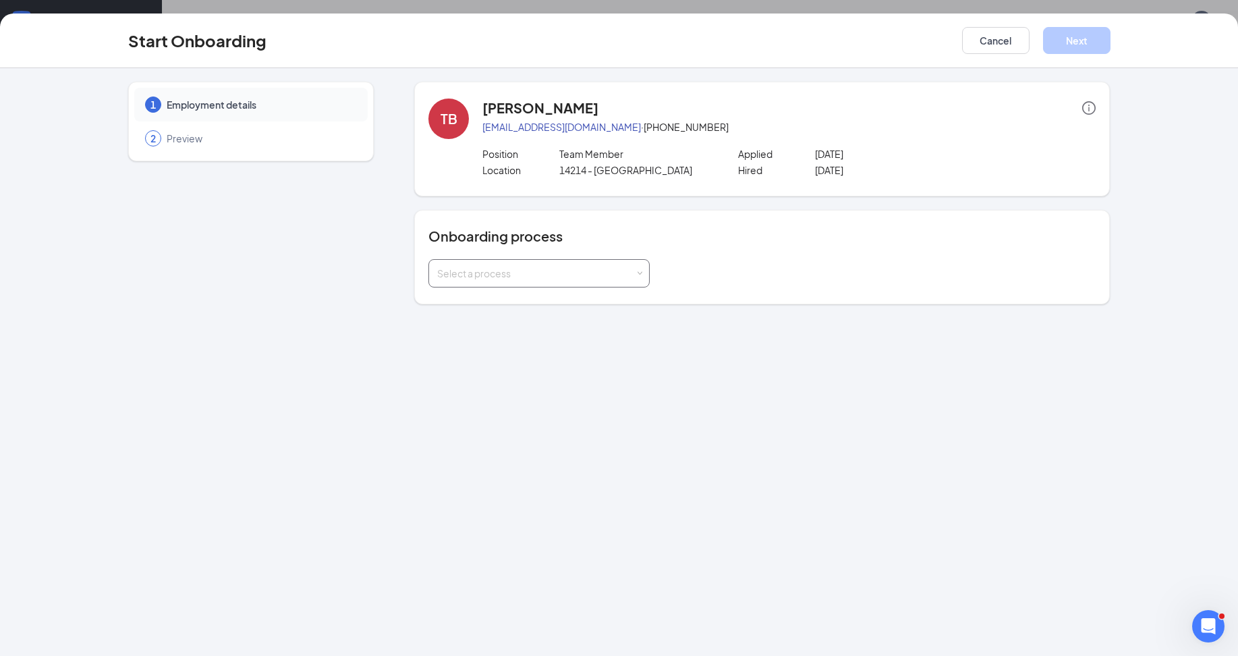
click at [473, 266] on div "Select a process" at bounding box center [539, 273] width 204 height 27
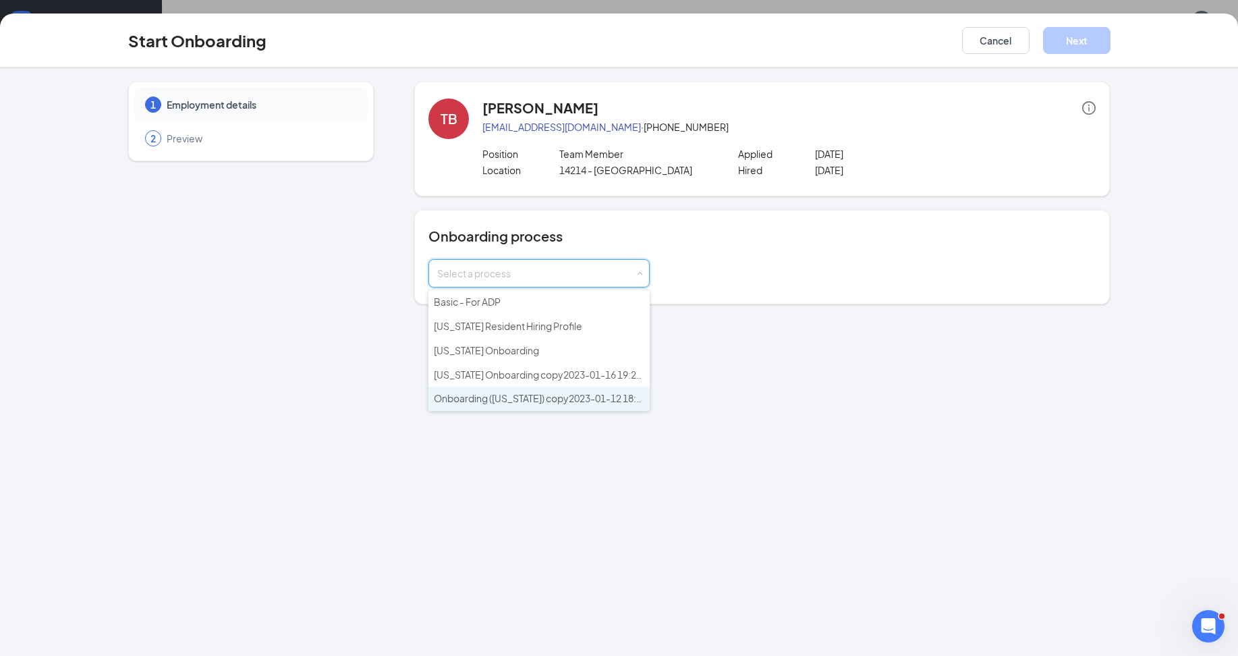
click at [525, 396] on span "Onboarding ([US_STATE]) copy2023-01-12 18:55:51" at bounding box center [547, 398] width 227 height 12
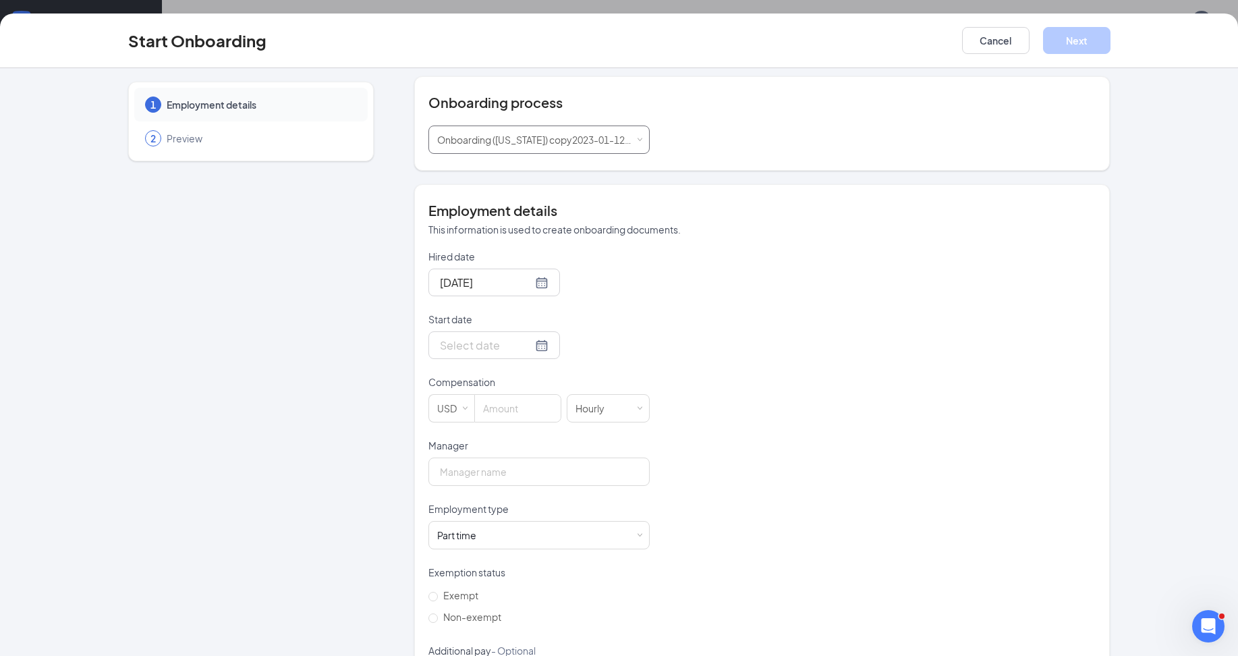
scroll to position [135, 0]
click at [521, 344] on div at bounding box center [494, 343] width 109 height 17
type input "[DATE]"
click at [492, 509] on div "26" at bounding box center [497, 504] width 16 height 16
click at [515, 401] on input at bounding box center [518, 406] width 86 height 27
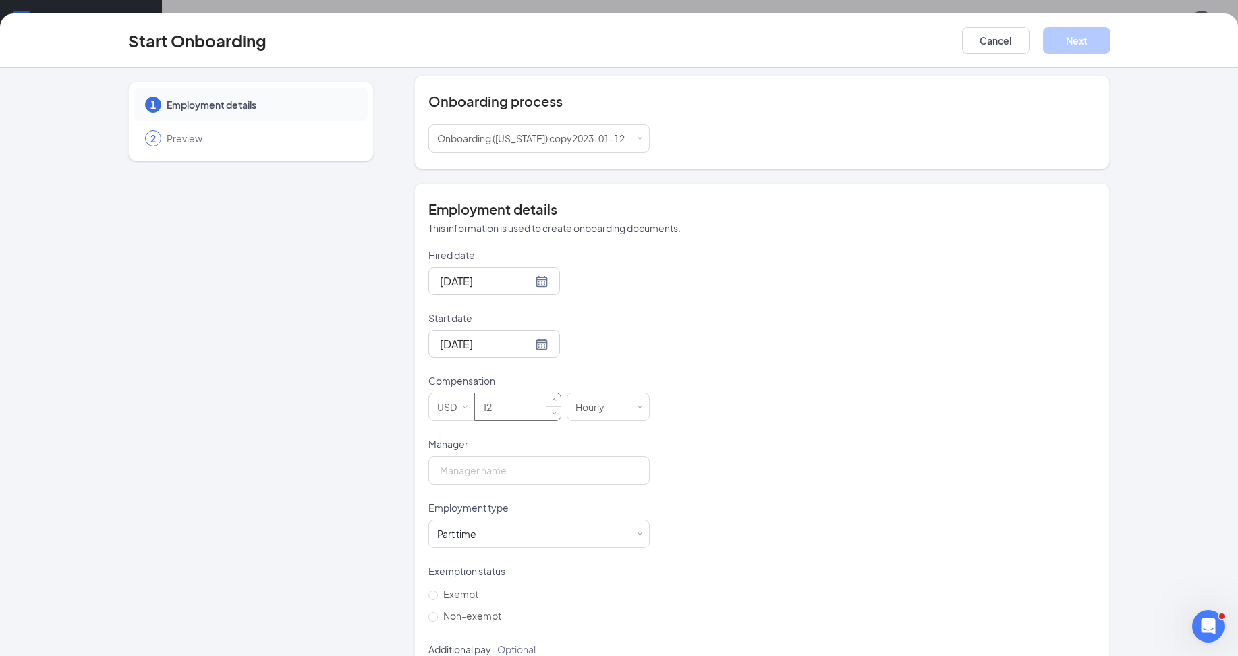
type input "1"
type input "16.25"
click at [498, 466] on input "Manager" at bounding box center [538, 470] width 221 height 28
type input "Taverris [PERSON_NAME]"
click at [879, 391] on div "Hired date [DATE] Start date [DATE] [DATE] Su Mo Tu We Th Fr Sa 27 28 29 30 31 …" at bounding box center [761, 468] width 667 height 441
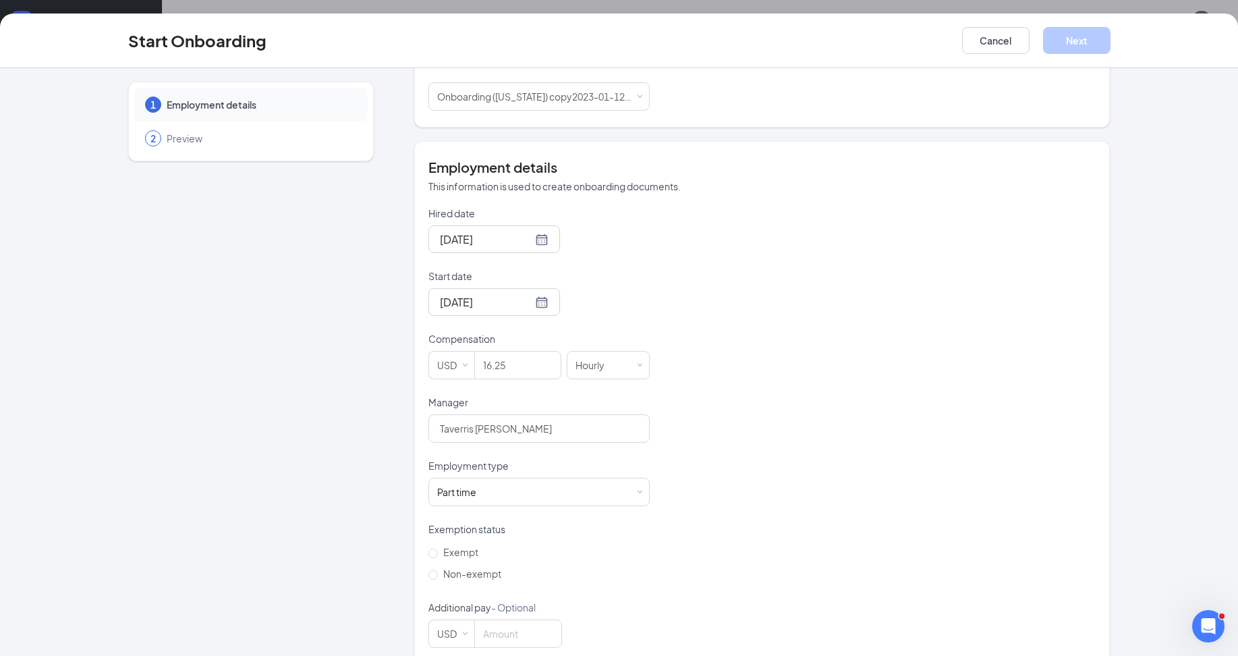
scroll to position [199, 0]
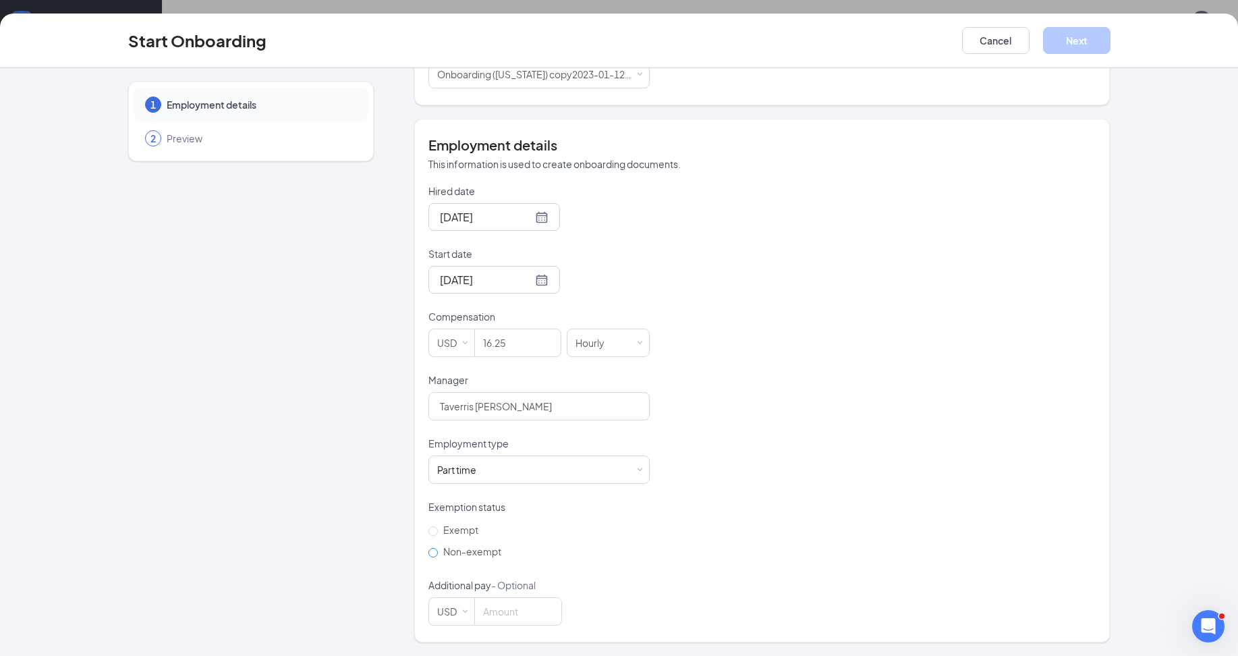
click at [428, 550] on input "Non-exempt" at bounding box center [432, 552] width 9 height 9
radio input "true"
click at [1064, 38] on button "Next" at bounding box center [1076, 40] width 67 height 27
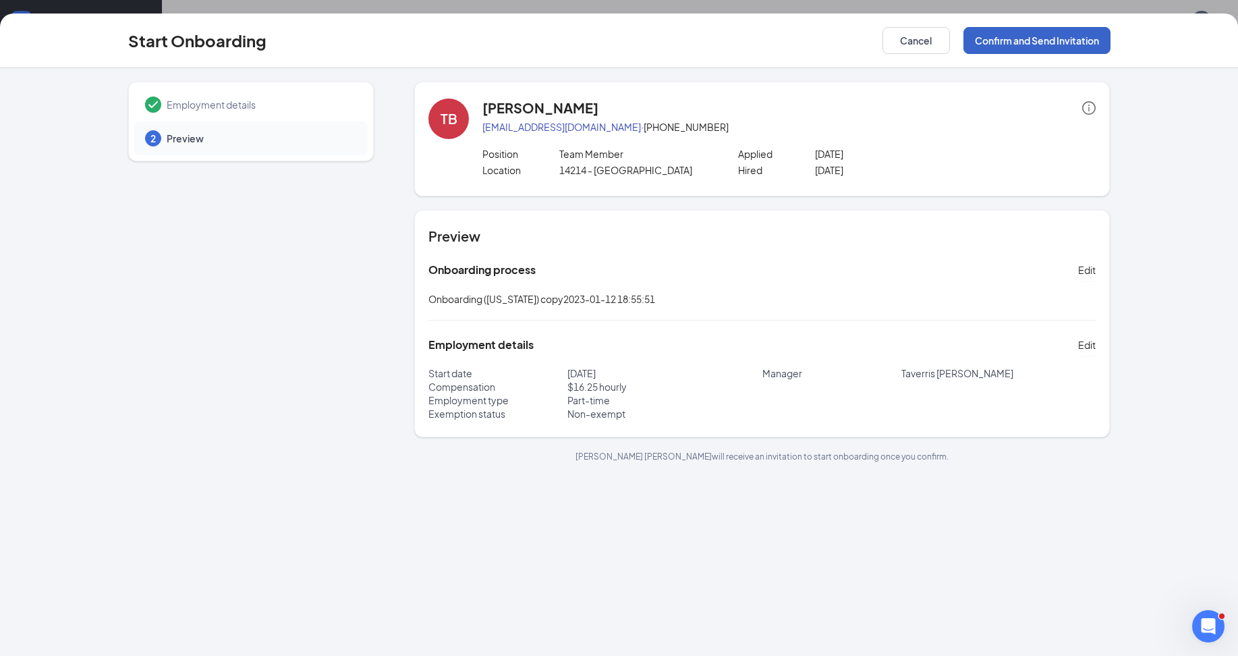
click at [1006, 38] on button "Confirm and Send Invitation" at bounding box center [1036, 40] width 147 height 27
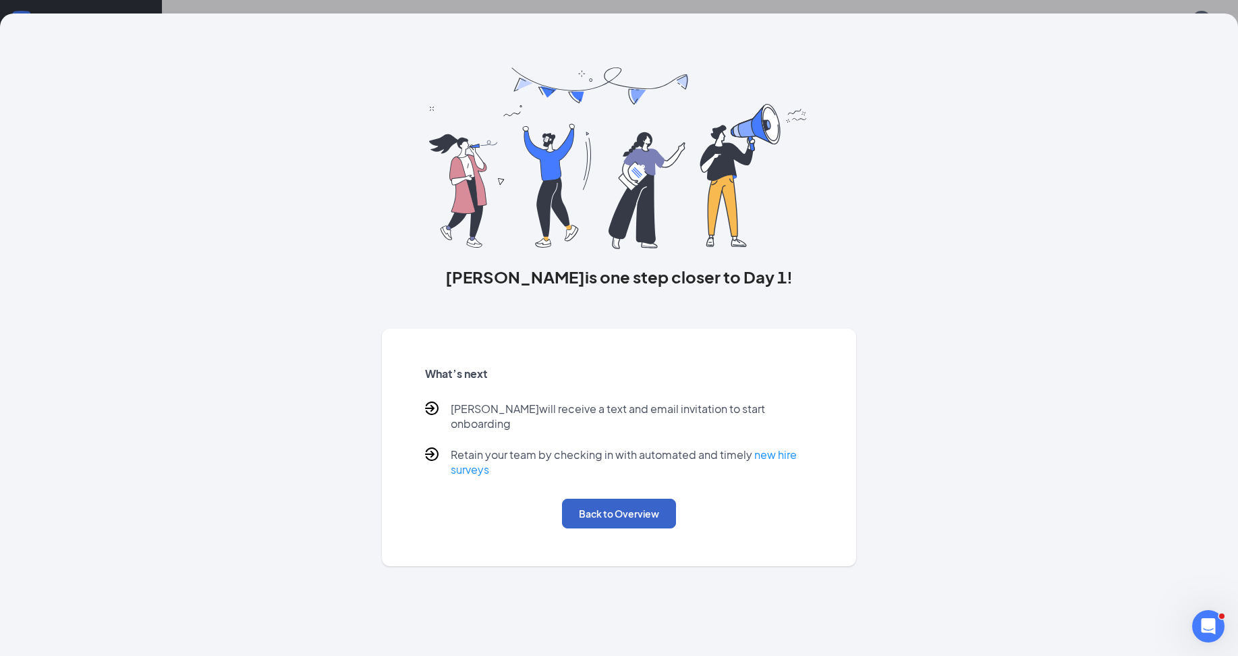
click at [627, 502] on button "Back to Overview" at bounding box center [619, 513] width 114 height 30
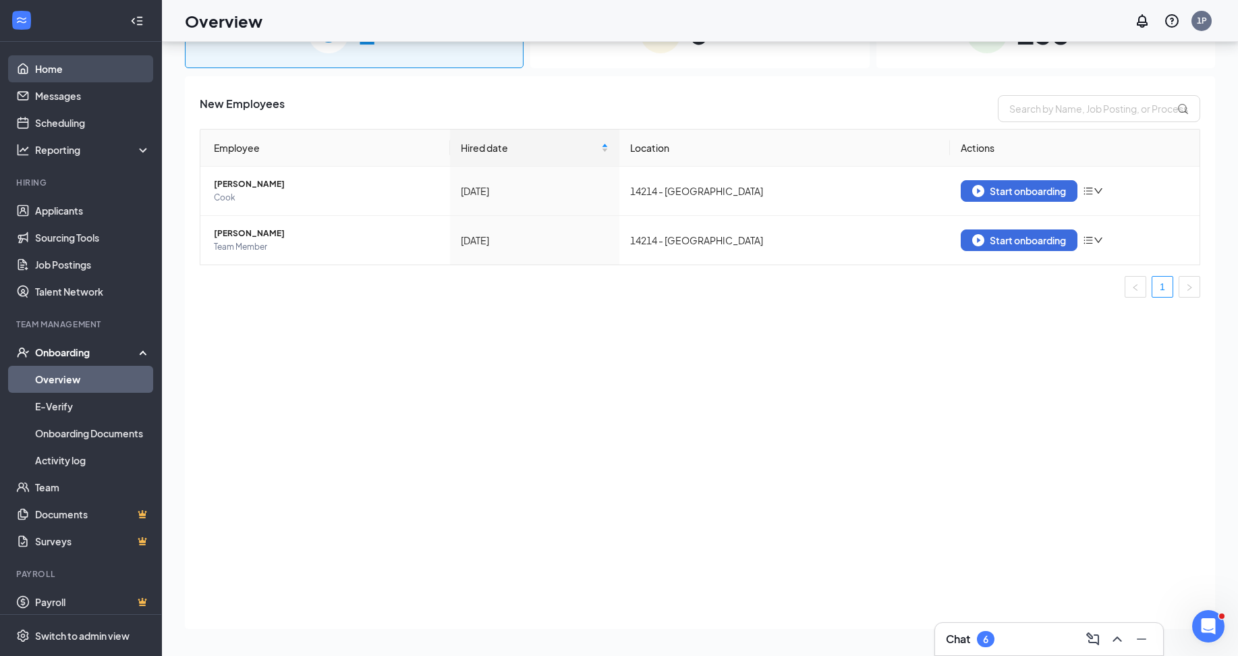
click at [35, 63] on link "Home" at bounding box center [92, 68] width 115 height 27
